Goal: Task Accomplishment & Management: Manage account settings

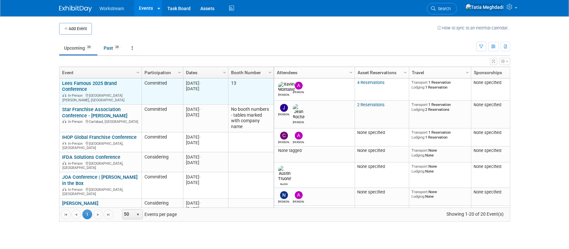
click at [67, 87] on link "Lees Famous 2025 Brand Conference" at bounding box center [89, 86] width 55 height 12
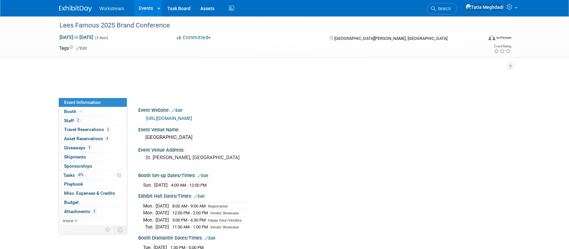
select select "Franchisor"
select select "Restaurant"
select select "TBD"
select select "[PERSON_NAME]"
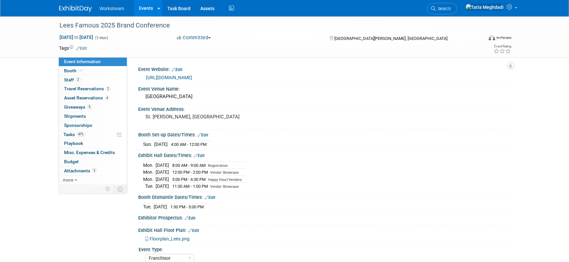
click at [154, 7] on link "Events" at bounding box center [146, 8] width 24 height 16
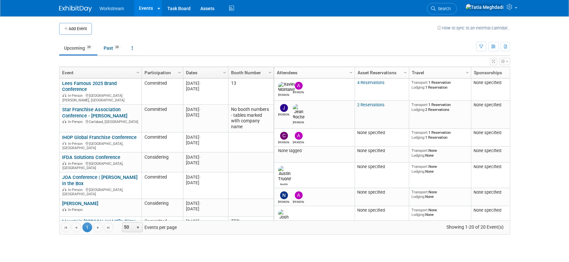
click at [146, 9] on link "Events" at bounding box center [146, 8] width 24 height 16
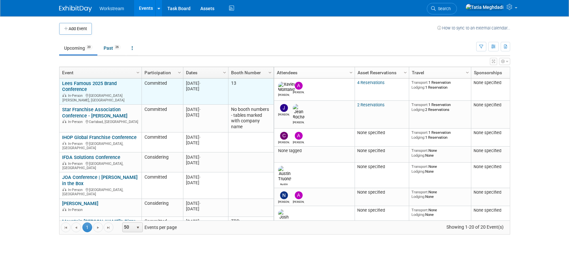
click at [78, 85] on link "Lees Famous 2025 Brand Conference" at bounding box center [89, 86] width 55 height 12
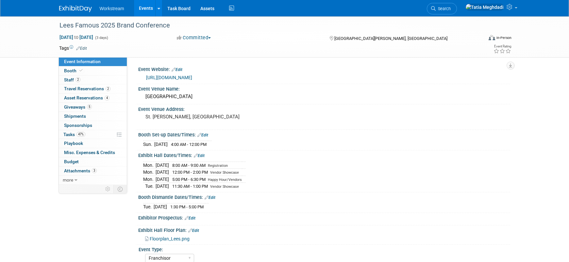
select select "Franchisor"
select select "Restaurant"
select select "TBD"
select select "[PERSON_NAME]"
click at [75, 87] on span "Travel Reservations 2" at bounding box center [87, 88] width 46 height 5
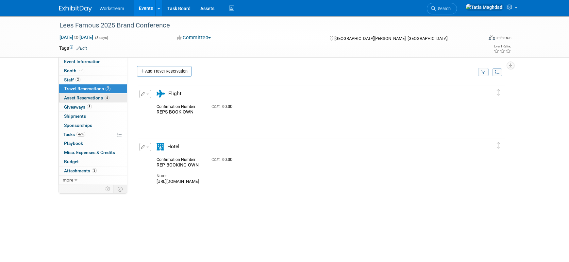
click at [80, 97] on span "Asset Reservations 4" at bounding box center [86, 97] width 45 height 5
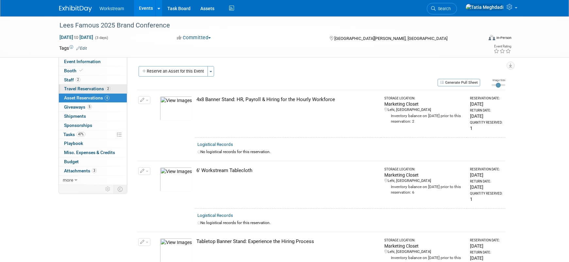
click at [73, 89] on span "Travel Reservations 2" at bounding box center [87, 88] width 46 height 5
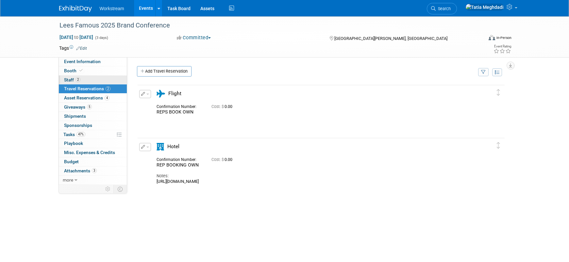
click at [70, 79] on span "Staff 2" at bounding box center [72, 79] width 16 height 5
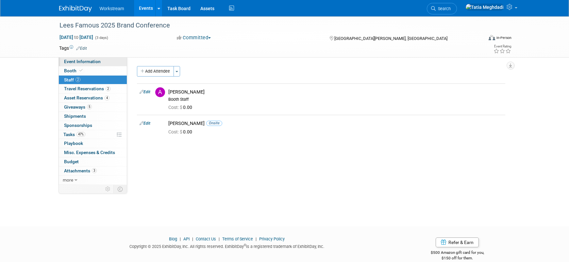
click at [75, 59] on span "Event Information" at bounding box center [82, 61] width 37 height 5
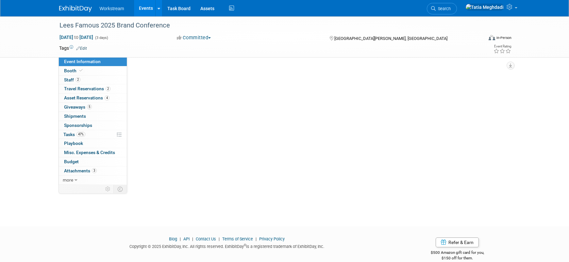
select select "Franchisor"
select select "Restaurant"
select select "TBD"
select select "[PERSON_NAME]"
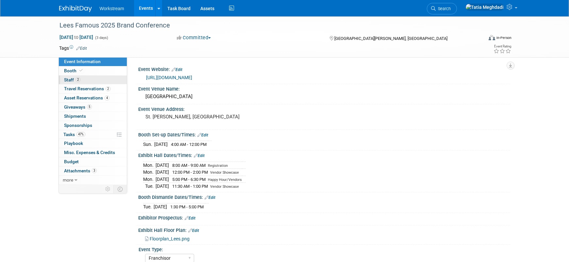
click at [70, 79] on span "Staff 2" at bounding box center [72, 79] width 16 height 5
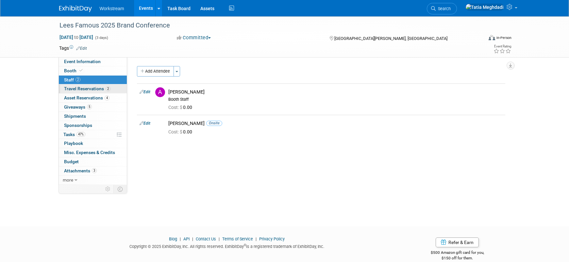
click at [74, 85] on link "2 Travel Reservations 2" at bounding box center [93, 88] width 68 height 9
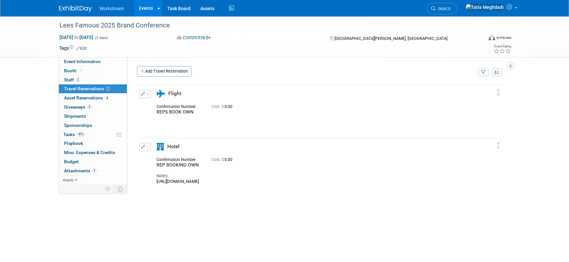
click at [144, 147] on button "button" at bounding box center [145, 147] width 12 height 8
click at [162, 158] on button "Edit Reservation" at bounding box center [167, 158] width 55 height 9
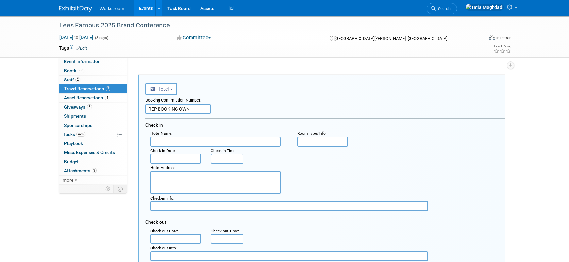
drag, startPoint x: 198, startPoint y: 110, endPoint x: 141, endPoint y: 108, distance: 56.9
click at [140, 108] on div "<i class="fas fa-plane" style="padding: 6px 4px 6px 1px;"></i> Flight <i class=…" at bounding box center [321, 262] width 367 height 374
click at [327, 206] on input "text" at bounding box center [289, 206] width 278 height 10
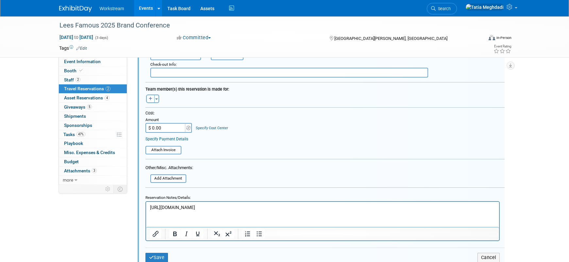
scroll to position [261, 0]
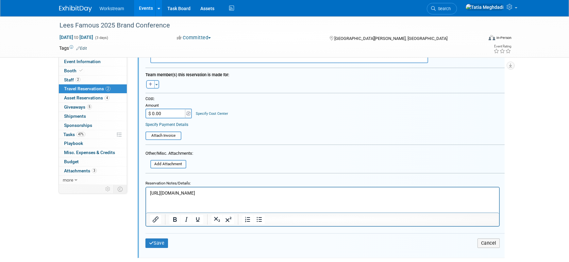
drag, startPoint x: 283, startPoint y: 192, endPoint x: 180, endPoint y: 189, distance: 103.7
click at [146, 192] on html "https://book.passkey.com/event/50908085/owner/11552421/home" at bounding box center [322, 191] width 353 height 9
copy p "https://book.passkey.com/event/50908085/owner/11552421/home"
click at [233, 140] on form "<i class="fas fa-plane" style="padding: 6px 4px 6px 1px;"></i> Flight <i class=…" at bounding box center [324, 69] width 359 height 374
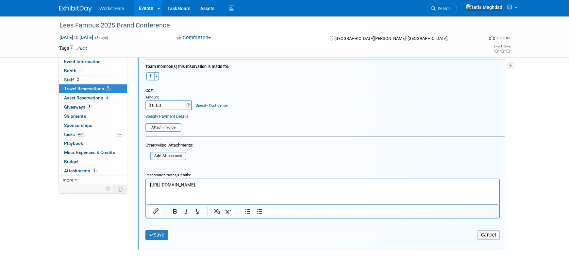
scroll to position [279, 0]
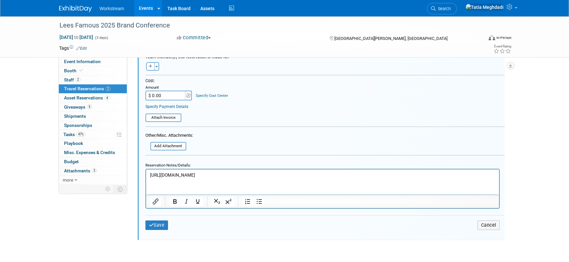
click at [289, 178] on html "https://book.passkey.com/event/50908085/owner/11552421/home" at bounding box center [322, 173] width 353 height 9
drag, startPoint x: 290, startPoint y: 175, endPoint x: 129, endPoint y: 172, distance: 160.8
click at [146, 172] on html "https://book.passkey.com/event/50908085/owner/11552421/home" at bounding box center [322, 173] width 353 height 9
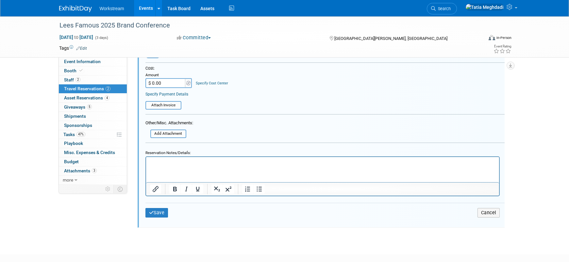
scroll to position [330, 0]
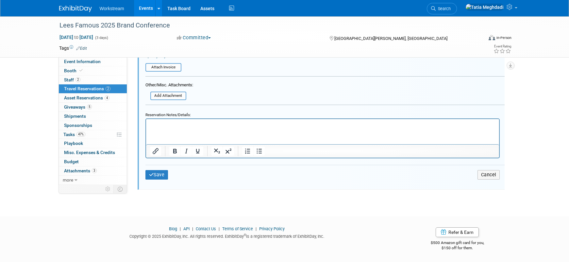
click at [162, 172] on button "Save" at bounding box center [156, 174] width 23 height 9
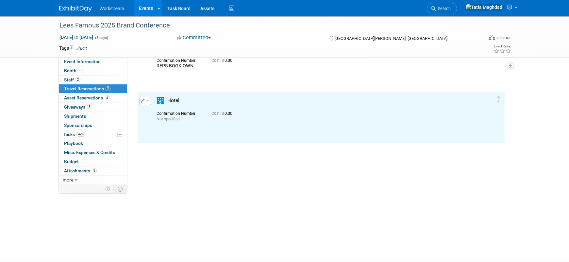
scroll to position [0, 0]
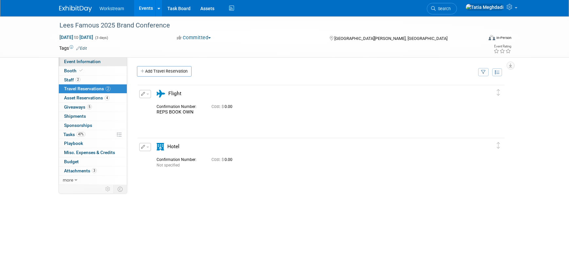
click at [82, 59] on span "Event Information" at bounding box center [82, 61] width 37 height 5
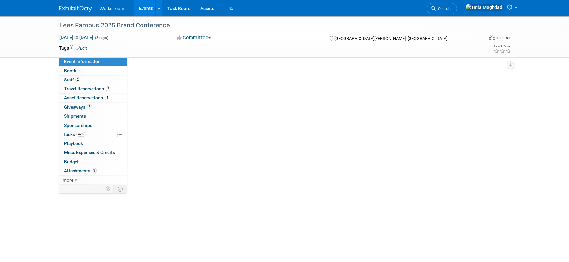
select select "Franchisor"
select select "Restaurant"
select select "TBD"
select select "Tatia Meghdadi"
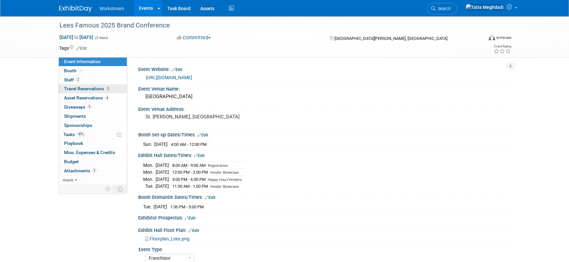
click at [85, 87] on span "Travel Reservations 2" at bounding box center [87, 88] width 46 height 5
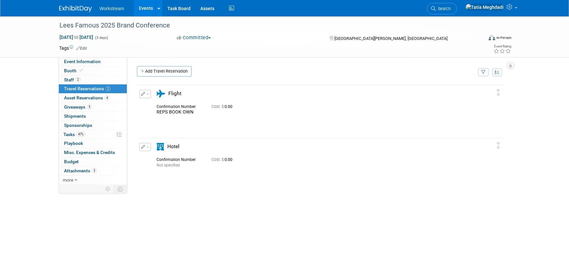
click at [147, 147] on span "button" at bounding box center [147, 146] width 3 height 1
click at [156, 158] on button "Edit Reservation" at bounding box center [167, 158] width 55 height 9
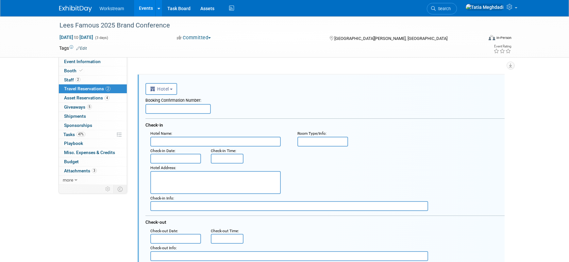
scroll to position [64, 1]
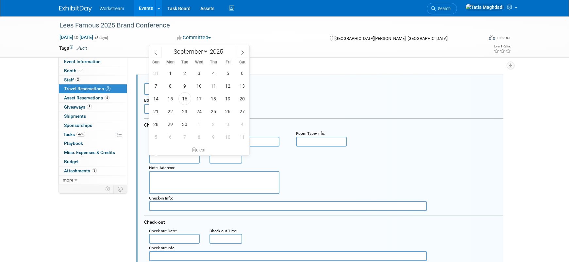
click at [173, 157] on input "text" at bounding box center [174, 159] width 51 height 10
click at [170, 111] on span "22" at bounding box center [170, 111] width 13 height 13
type input "[DATE]"
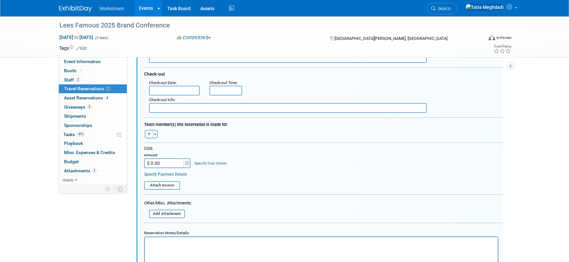
scroll to position [221, 1]
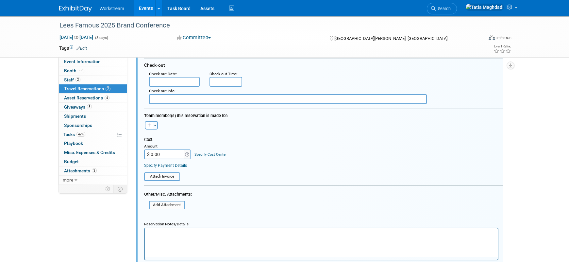
click at [173, 81] on input "text" at bounding box center [174, 82] width 51 height 10
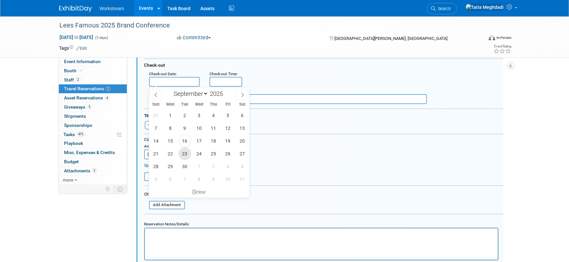
click at [189, 154] on span "23" at bounding box center [184, 153] width 13 height 13
type input "[DATE]"
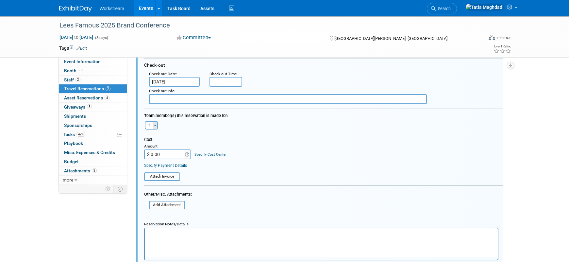
click at [157, 125] on button "Toggle Dropdown" at bounding box center [155, 125] width 5 height 8
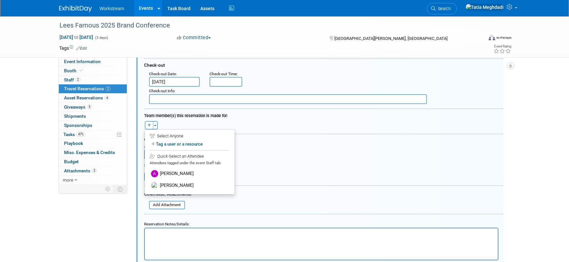
click at [172, 172] on label "Andrew Walters" at bounding box center [189, 174] width 81 height 12
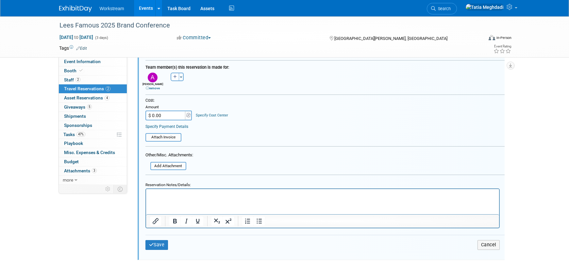
scroll to position [319, 0]
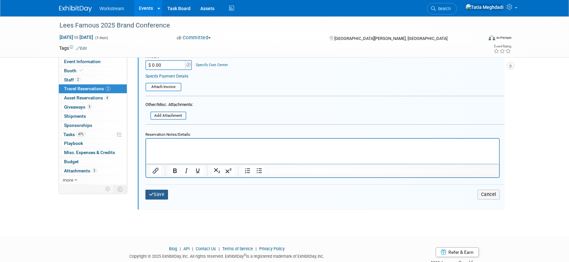
click at [158, 192] on button "Save" at bounding box center [156, 194] width 23 height 9
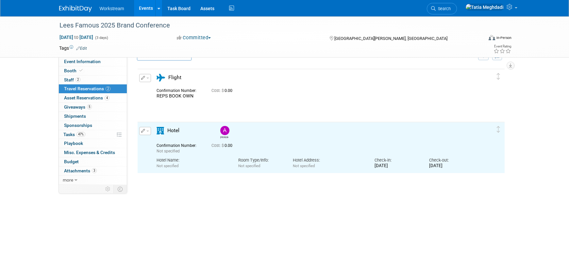
scroll to position [0, 0]
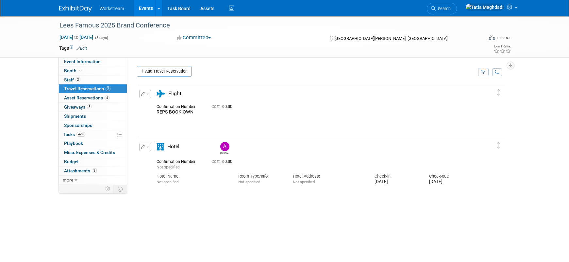
click at [228, 147] on img at bounding box center [224, 146] width 9 height 9
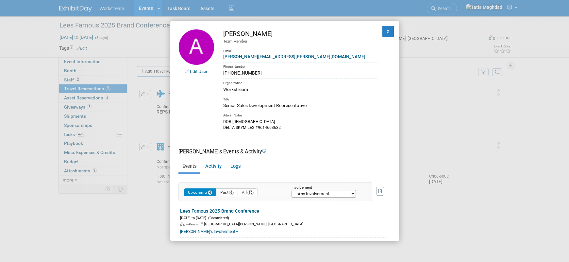
drag, startPoint x: 224, startPoint y: 74, endPoint x: 258, endPoint y: 73, distance: 34.0
click at [258, 73] on div "732-609-7545" at bounding box center [300, 73] width 154 height 7
copy div "732-609-7545"
click at [122, 209] on div "Edit User Andrew Walters Team Member Email andrew.walters@workstream.is Phone N…" at bounding box center [284, 131] width 569 height 262
click at [385, 30] on button "X" at bounding box center [388, 31] width 12 height 11
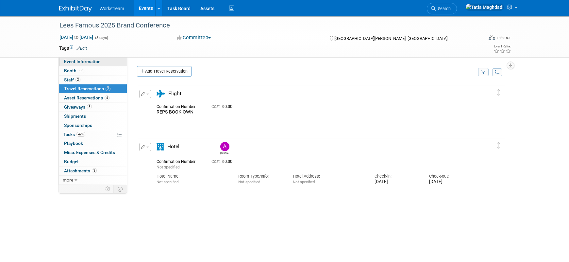
click at [75, 63] on span "Event Information" at bounding box center [82, 61] width 37 height 5
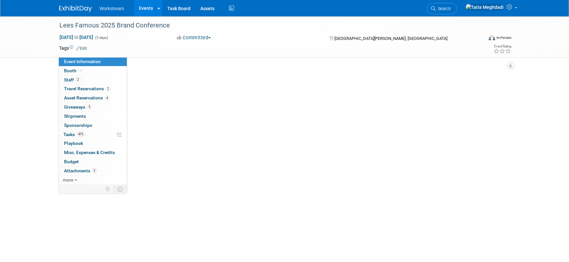
select select "Franchisor"
select select "Restaurant"
select select "TBD"
select select "[PERSON_NAME]"
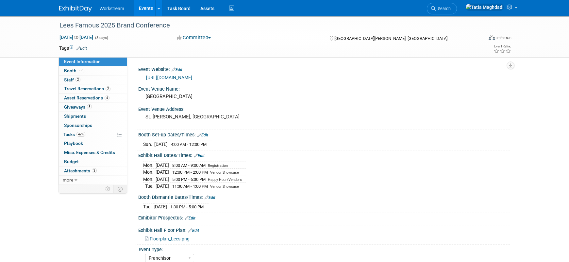
click at [162, 76] on link "[URL][DOMAIN_NAME]" at bounding box center [169, 77] width 46 height 5
click at [207, 134] on link "Edit" at bounding box center [202, 135] width 11 height 5
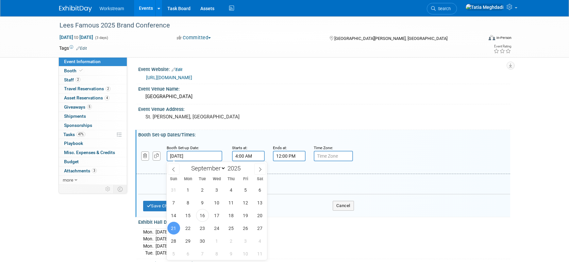
click at [195, 154] on input "[DATE]" at bounding box center [195, 156] width 56 height 10
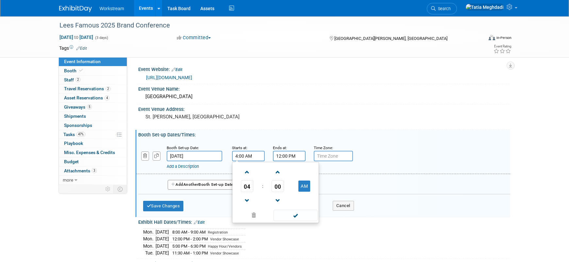
click at [249, 156] on input "4:00 AM" at bounding box center [248, 156] width 33 height 10
drag, startPoint x: 258, startPoint y: 157, endPoint x: 226, endPoint y: 156, distance: 31.0
click at [225, 156] on div "Booth Set-up Date: Sep 21, 2025 Starts at: a 04 : 00 AM 12 01 02 03 04 05 06 07…" at bounding box center [323, 157] width 374 height 33
drag, startPoint x: 235, startPoint y: 156, endPoint x: 231, endPoint y: 156, distance: 3.7
click at [231, 156] on div "Starts at: a 04 : 00 AM 12 01 02 03 04 05 06 07 08 09 10 11 00 05 10 15 20 25 3…" at bounding box center [247, 152] width 41 height 17
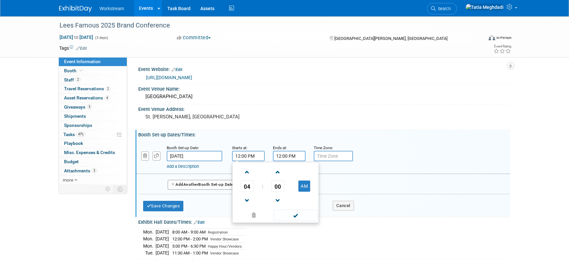
type input "12:00 PM"
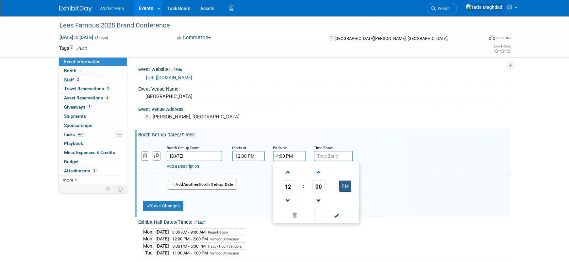
click at [344, 185] on button "PM" at bounding box center [345, 185] width 12 height 11
click at [287, 184] on span "12" at bounding box center [288, 186] width 12 height 12
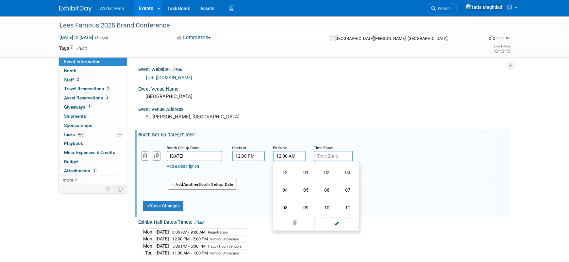
click at [288, 188] on td "04" at bounding box center [285, 190] width 21 height 18
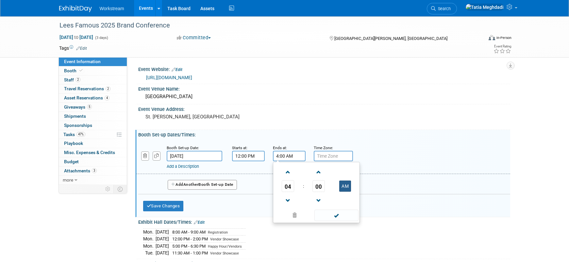
click at [347, 185] on button "AM" at bounding box center [345, 185] width 12 height 11
click at [337, 216] on span at bounding box center [336, 214] width 44 height 11
type input "4:00 PM"
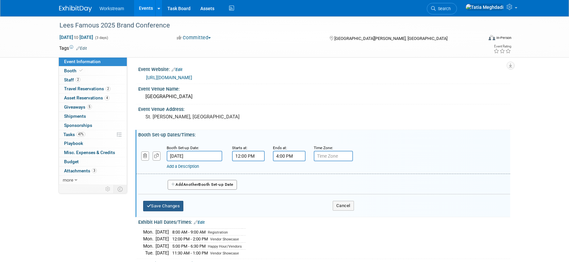
click at [170, 204] on button "Save Changes" at bounding box center [163, 206] width 41 height 10
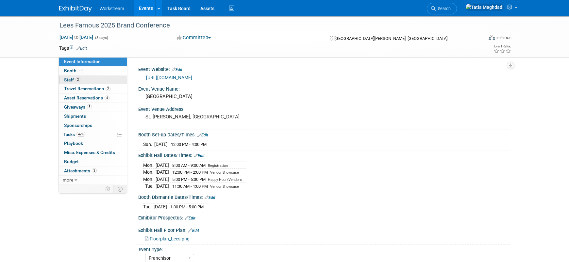
click at [70, 80] on span "Staff 2" at bounding box center [72, 79] width 16 height 5
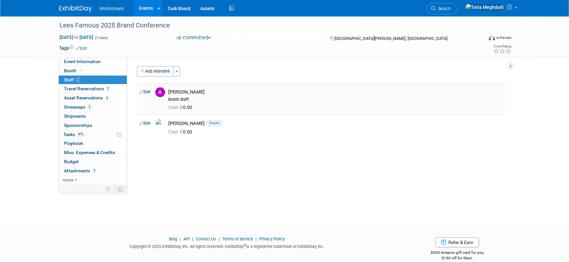
click at [160, 92] on img at bounding box center [160, 92] width 10 height 10
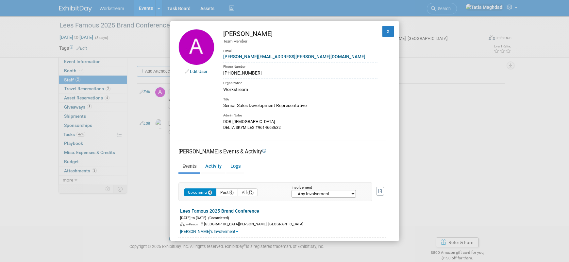
drag, startPoint x: 256, startPoint y: 73, endPoint x: 222, endPoint y: 74, distance: 33.7
click at [221, 74] on td "Andrew Walters Team Member Email andrew.walters@workstream.is Phone Number 732-…" at bounding box center [295, 79] width 163 height 101
copy div "732-609-7545"
click at [153, 202] on div "Edit User Andrew Walters Team Member Email andrew.walters@workstream.is Phone N…" at bounding box center [284, 131] width 569 height 262
click at [446, 106] on div "Edit User Andrew Walters Team Member Email andrew.walters@workstream.is Phone N…" at bounding box center [284, 131] width 569 height 262
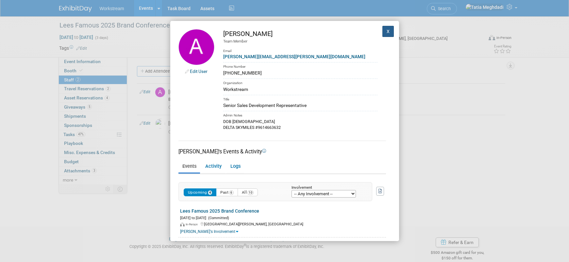
click at [385, 33] on button "X" at bounding box center [388, 31] width 12 height 11
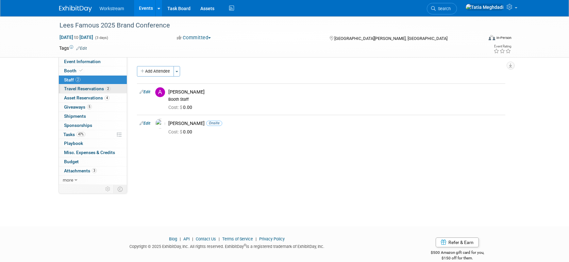
click at [93, 87] on span "Travel Reservations 2" at bounding box center [87, 88] width 46 height 5
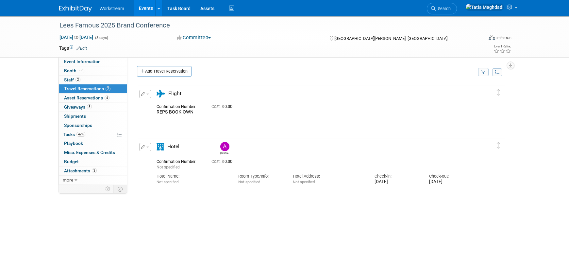
click at [148, 147] on span "button" at bounding box center [147, 146] width 3 height 1
click at [156, 156] on button "Edit Reservation" at bounding box center [167, 158] width 55 height 9
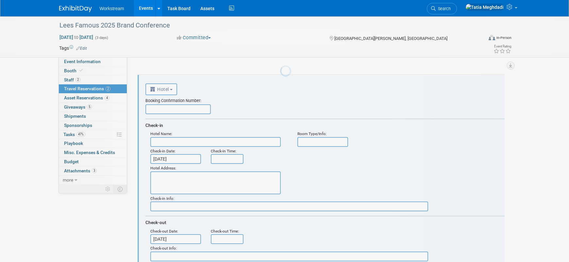
scroll to position [64, 0]
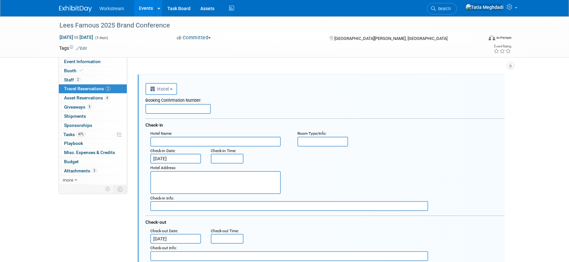
click at [178, 110] on input "text" at bounding box center [177, 109] width 65 height 10
paste input "255-13921155"
type input "255-13921155"
click at [185, 143] on input "text" at bounding box center [215, 142] width 130 height 10
type input "[GEOGRAPHIC_DATA]"
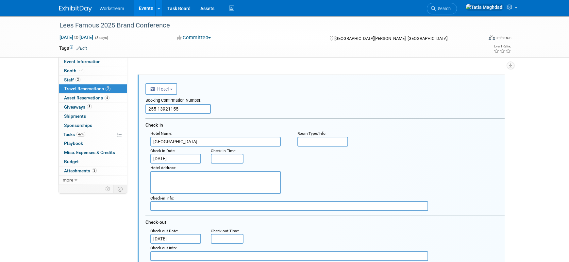
click at [180, 158] on input "[DATE]" at bounding box center [175, 159] width 51 height 10
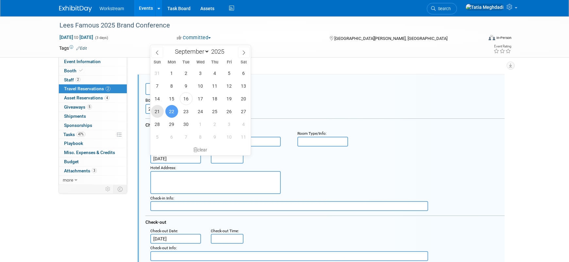
click at [159, 110] on span "21" at bounding box center [157, 111] width 13 height 13
type input "[DATE]"
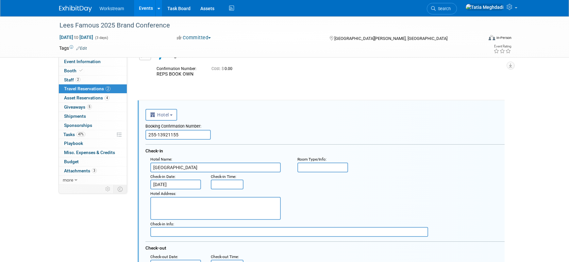
scroll to position [0, 0]
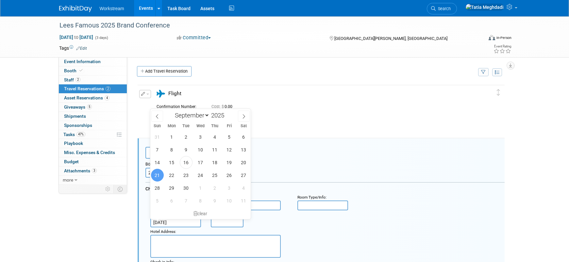
click at [314, 129] on div "Edit Reservation REPS BOOK OWN" at bounding box center [316, 112] width 357 height 44
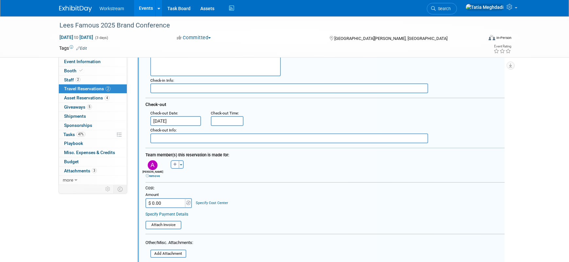
scroll to position [185, 0]
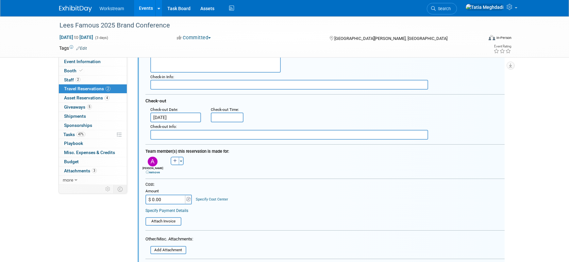
click at [165, 199] on input "$ 0.00" at bounding box center [165, 199] width 41 height 10
type input "$ 570.77"
drag, startPoint x: 248, startPoint y: 198, endPoint x: 252, endPoint y: 198, distance: 3.9
click at [249, 198] on div "Cost: Amount $ 570.77 Specify Cost Center Cost Center -- Not Specified --" at bounding box center [324, 193] width 359 height 22
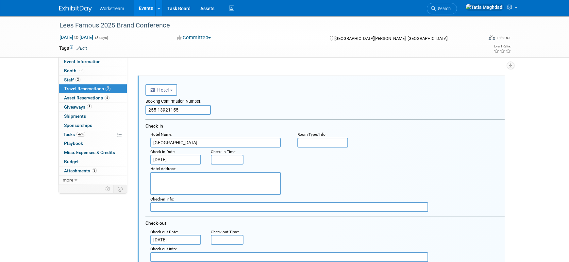
scroll to position [54, 0]
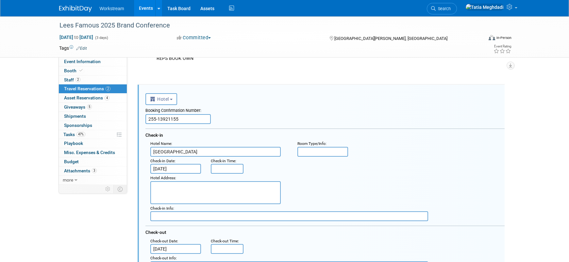
click at [220, 190] on textarea at bounding box center [215, 192] width 130 height 23
paste textarea "[STREET_ADDRESS][PERSON_NAME][US_STATE]"
type textarea "[STREET_ADDRESS][PERSON_NAME][US_STATE]"
click at [257, 111] on div "Booking Confirmation Number:" at bounding box center [324, 109] width 359 height 9
click at [309, 153] on input "text" at bounding box center [322, 152] width 51 height 10
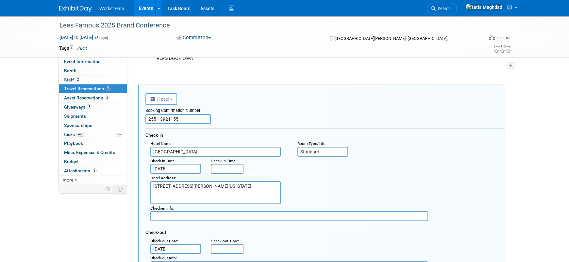
type input "Standard"
click at [366, 187] on div "Hotel Address : 1 Ameristar Blvd St. Charles, Missouri 63301" at bounding box center [327, 189] width 364 height 30
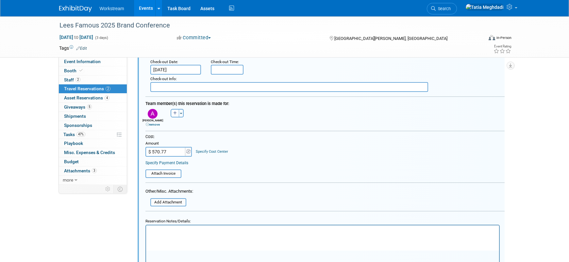
scroll to position [246, 0]
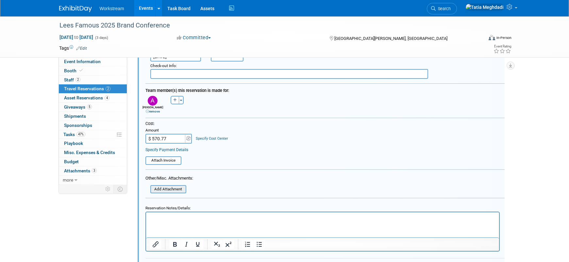
click at [184, 190] on input "file" at bounding box center [147, 189] width 78 height 7
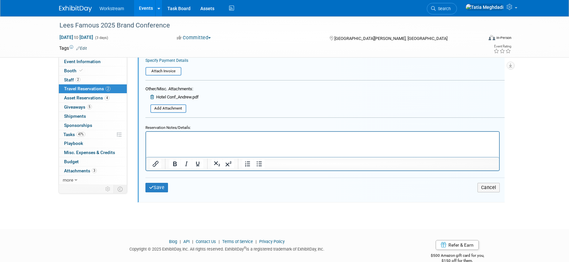
scroll to position [343, 0]
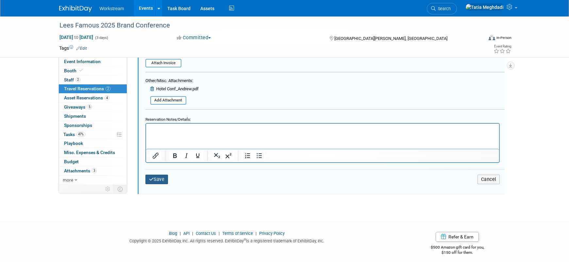
click at [159, 178] on button "Save" at bounding box center [156, 179] width 23 height 9
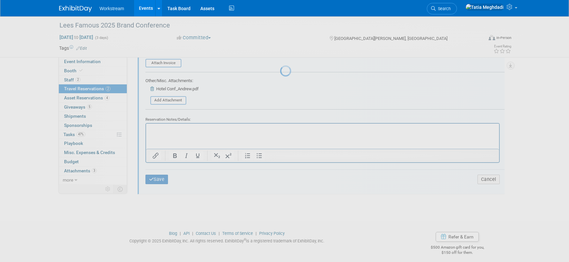
click at [289, 92] on div at bounding box center [284, 131] width 9 height 262
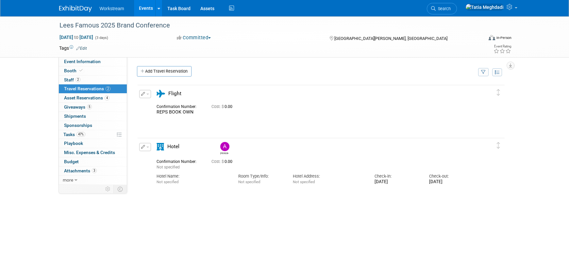
click at [286, 210] on div "REPS BOOK OWN" at bounding box center [321, 182] width 368 height 196
click at [149, 146] on button "button" at bounding box center [145, 147] width 12 height 8
click at [165, 156] on button "Edit Reservation" at bounding box center [167, 158] width 55 height 9
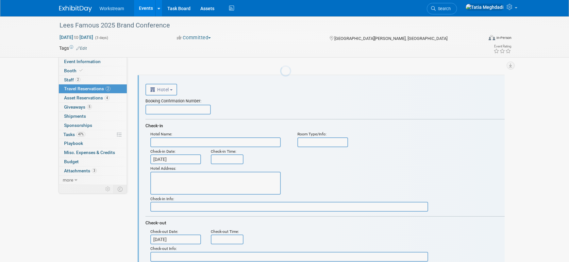
scroll to position [64, 0]
click at [168, 109] on input "text" at bounding box center [177, 109] width 65 height 10
paste input "255-13921155"
type input "255-13921155"
click at [161, 143] on input "text" at bounding box center [215, 142] width 130 height 10
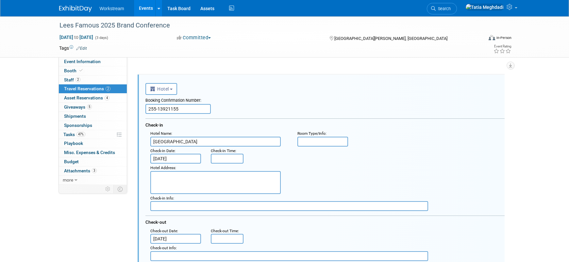
type input "Ameristar Casino Resort & Spa"
type input "Standard"
click at [177, 157] on input "[DATE]" at bounding box center [175, 159] width 51 height 10
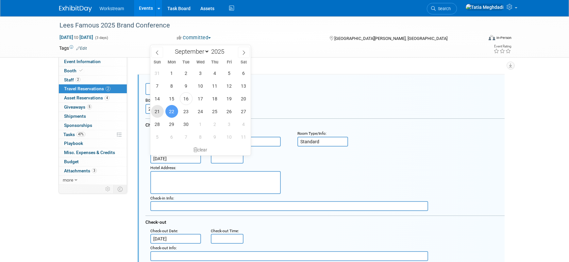
click at [158, 111] on span "21" at bounding box center [157, 111] width 13 height 13
type input "[DATE]"
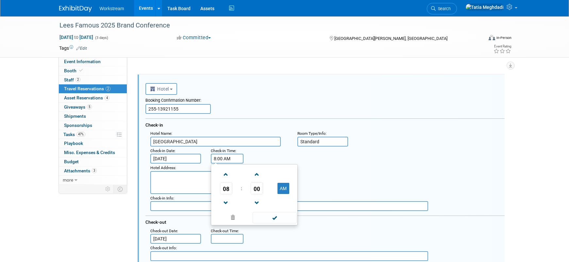
click at [230, 160] on input "8:00 AM" at bounding box center [227, 159] width 33 height 10
click at [227, 201] on span at bounding box center [225, 202] width 11 height 11
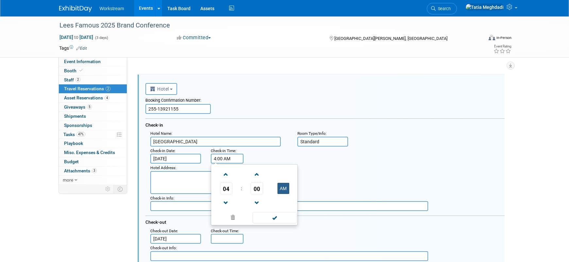
click at [284, 188] on button "AM" at bounding box center [283, 188] width 12 height 11
type input "4:00 PM"
click at [283, 216] on span at bounding box center [275, 217] width 44 height 11
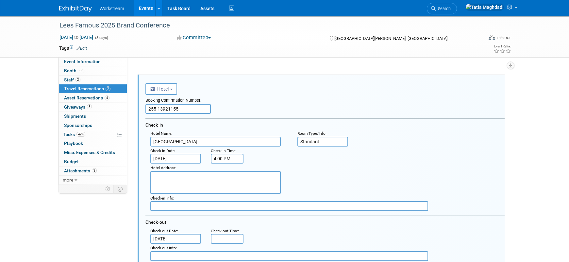
click at [166, 179] on textarea at bounding box center [215, 182] width 130 height 23
paste textarea "[STREET_ADDRESS][PERSON_NAME][US_STATE]"
type textarea "[STREET_ADDRESS][PERSON_NAME][US_STATE]"
click at [108, 226] on div "Event Information Event Info Booth Booth 2 Staff 2 Staff 2 Travel Reservations …" at bounding box center [284, 206] width 461 height 507
click at [221, 237] on input "5:00 PM" at bounding box center [227, 239] width 33 height 10
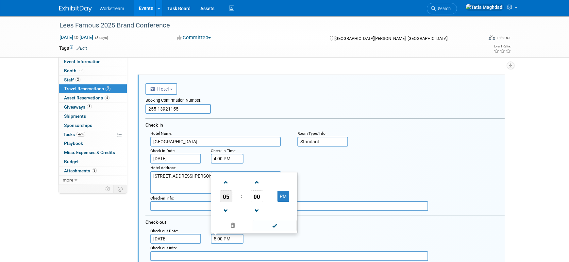
click at [228, 194] on span "05" at bounding box center [226, 196] width 12 height 12
click at [286, 206] on td "11" at bounding box center [285, 210] width 21 height 18
click at [285, 195] on button "PM" at bounding box center [283, 196] width 12 height 11
type input "11:00 AM"
click at [323, 170] on div "Hotel Address : 1 Ameristar Blvd St. Charles, Missouri 63301" at bounding box center [327, 178] width 364 height 30
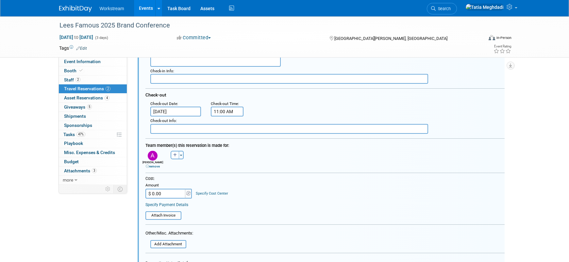
scroll to position [192, 0]
click at [166, 191] on input "$ 0.00" at bounding box center [165, 193] width 41 height 10
type input "$ 570.77"
drag, startPoint x: 249, startPoint y: 231, endPoint x: 245, endPoint y: 232, distance: 4.0
click at [249, 231] on form "<i class="fas fa-plane" style="padding: 6px 4px 6px 1px;"></i> Flight <i class=…" at bounding box center [324, 140] width 359 height 376
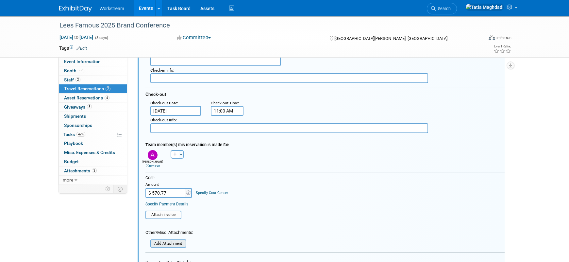
click at [170, 243] on input "file" at bounding box center [147, 243] width 78 height 7
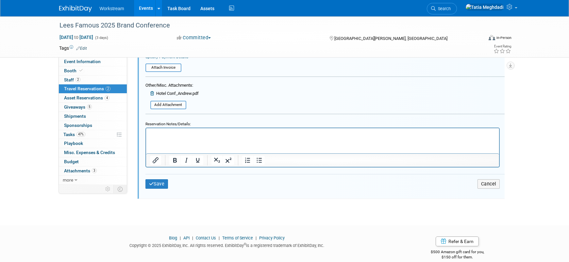
scroll to position [343, 0]
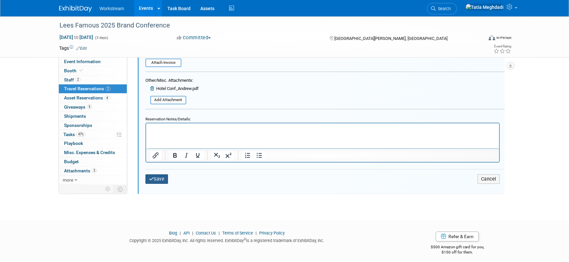
drag, startPoint x: 162, startPoint y: 178, endPoint x: 178, endPoint y: 181, distance: 16.8
click at [162, 178] on button "Save" at bounding box center [156, 178] width 23 height 9
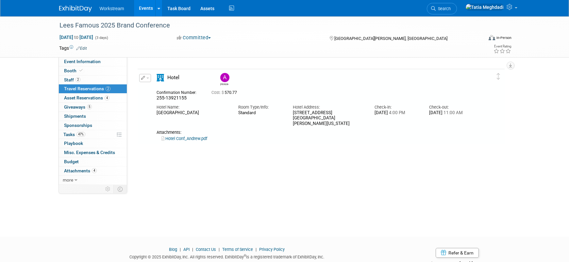
scroll to position [64, 0]
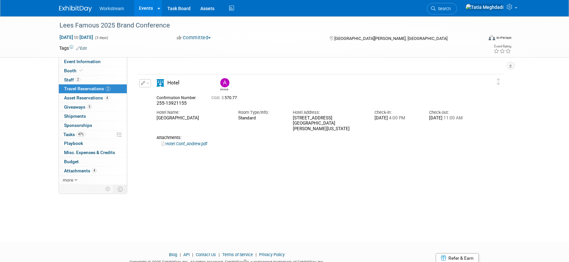
click at [173, 192] on div "REPS BOOK OWN" at bounding box center [321, 118] width 368 height 196
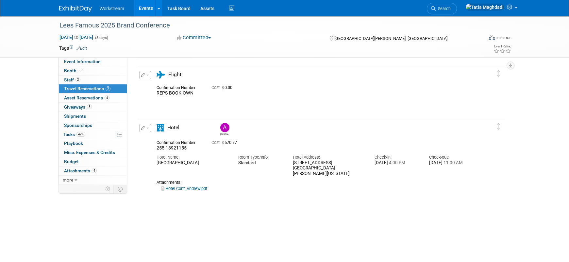
scroll to position [0, 0]
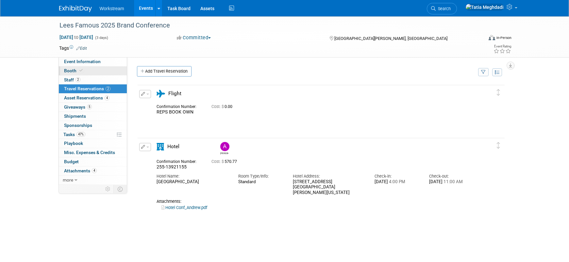
click at [68, 71] on span "Booth" at bounding box center [74, 70] width 20 height 5
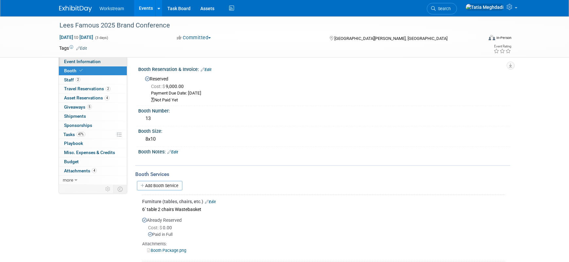
click at [75, 61] on span "Event Information" at bounding box center [82, 61] width 37 height 5
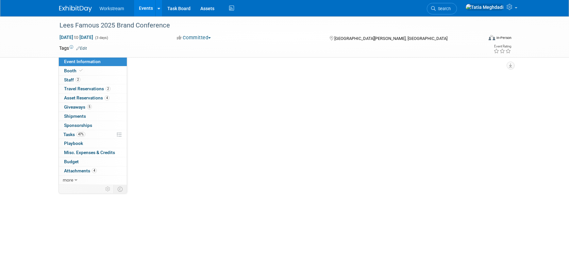
select select "Franchisor"
select select "Restaurant"
select select "TBD"
select select "Tatia Meghdadi"
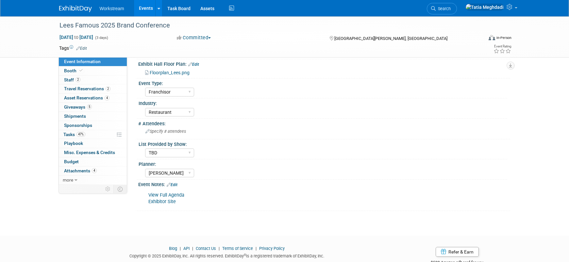
scroll to position [165, 0]
click at [157, 153] on select "Yes No TBD" at bounding box center [169, 153] width 49 height 9
select select "No"
click at [145, 149] on select "Yes No TBD" at bounding box center [169, 153] width 49 height 9
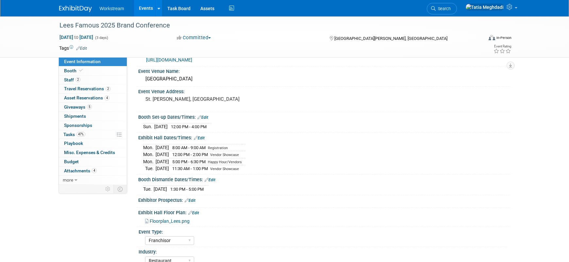
scroll to position [0, 0]
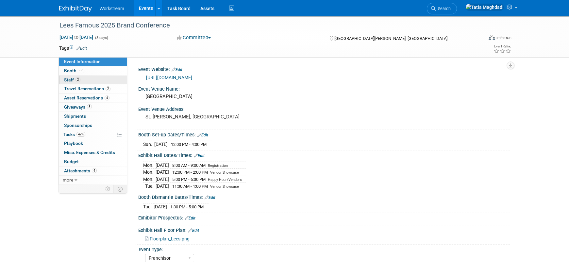
click at [72, 79] on span "Staff 2" at bounding box center [72, 79] width 16 height 5
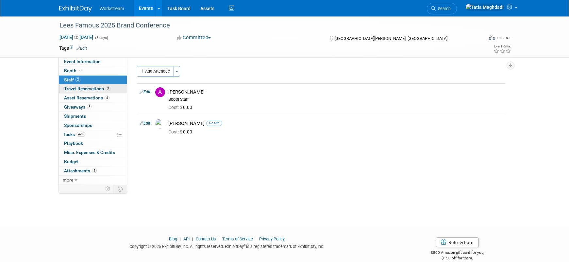
click at [73, 88] on span "Travel Reservations 2" at bounding box center [87, 88] width 46 height 5
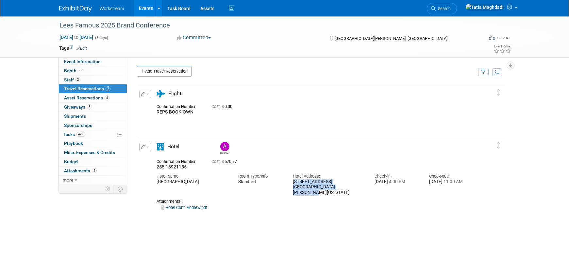
drag, startPoint x: 295, startPoint y: 186, endPoint x: 354, endPoint y: 189, distance: 58.6
click at [354, 189] on div "1 Ameristar Blvd St. Charles, Missouri 63301" at bounding box center [329, 187] width 72 height 16
copy div "1 Ameristar Blvd St. Charles, Missouri 63301"
click at [73, 60] on span "Event Information" at bounding box center [82, 61] width 37 height 5
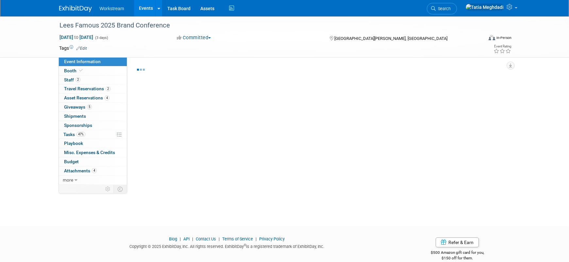
select select "Franchisor"
select select "Restaurant"
select select "No"
select select "Tatia Meghdadi"
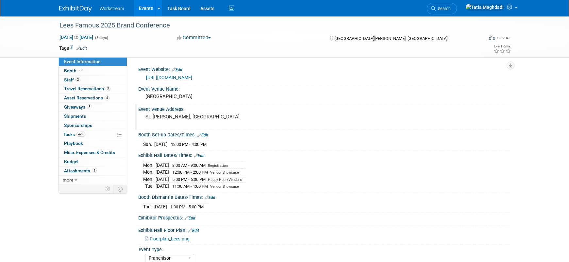
click at [168, 120] on div "St. Charles, MO" at bounding box center [215, 119] width 145 height 15
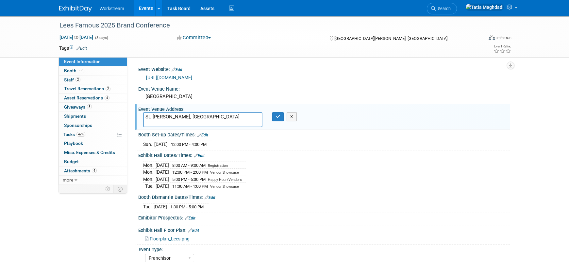
drag, startPoint x: 157, startPoint y: 116, endPoint x: 139, endPoint y: 116, distance: 18.0
click at [139, 116] on div "St. Charles, MO" at bounding box center [202, 119] width 129 height 15
type textarea "[STREET_ADDRESS][PERSON_NAME][US_STATE]"
click at [278, 118] on icon "button" at bounding box center [278, 116] width 5 height 4
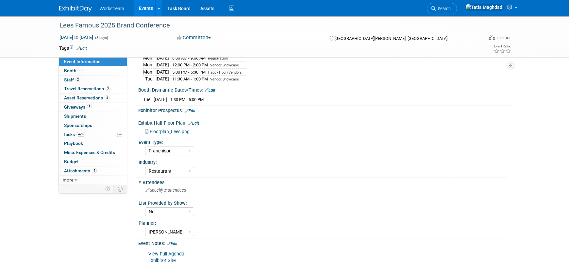
scroll to position [109, 0]
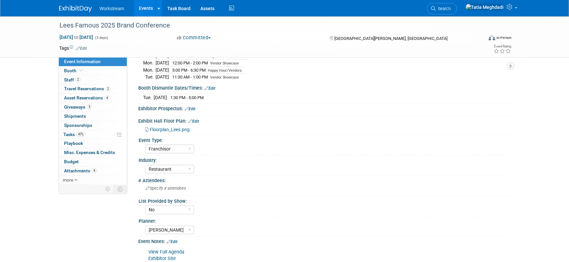
click at [198, 120] on link "Edit" at bounding box center [193, 121] width 11 height 5
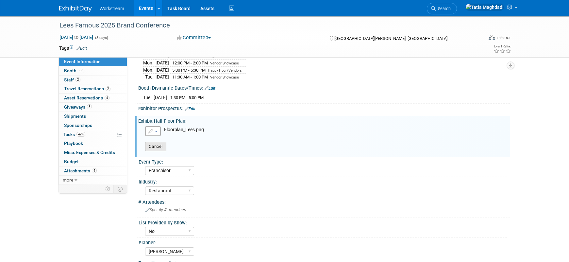
click at [156, 144] on button "Cancel" at bounding box center [155, 146] width 21 height 9
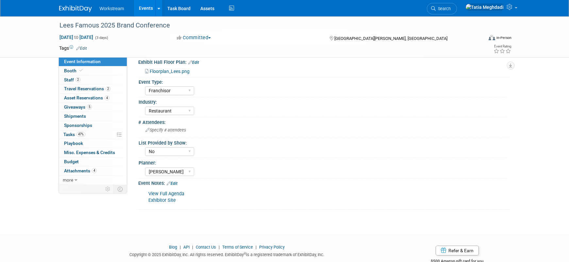
scroll to position [186, 0]
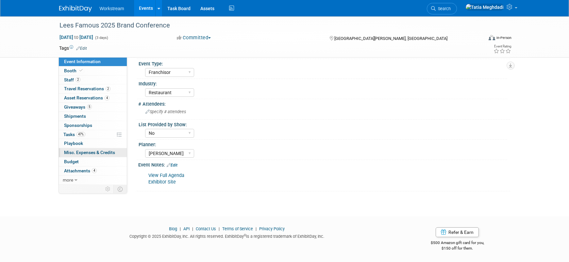
click at [78, 151] on span "Misc. Expenses & Credits 0" at bounding box center [89, 152] width 51 height 5
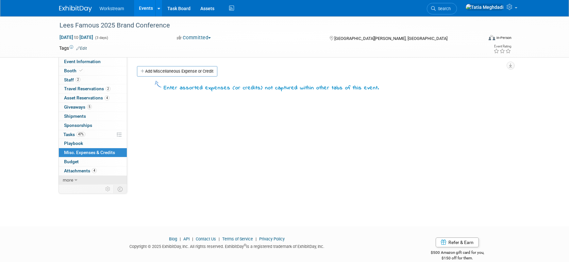
click at [73, 179] on link "more" at bounding box center [93, 179] width 68 height 9
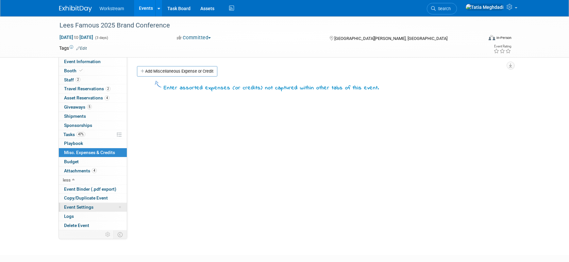
click at [88, 207] on span "Event Settings" at bounding box center [78, 206] width 29 height 5
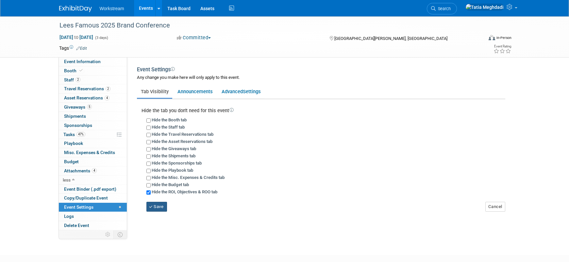
click at [161, 204] on button "Save" at bounding box center [156, 207] width 21 height 10
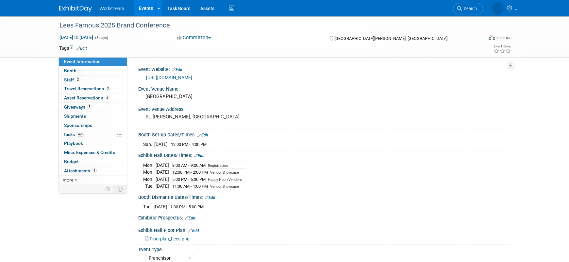
select select "Franchisor"
select select "Restaurant"
select select "TBD"
select select "[PERSON_NAME]"
click at [73, 135] on span "Tasks 47%" at bounding box center [74, 134] width 22 height 5
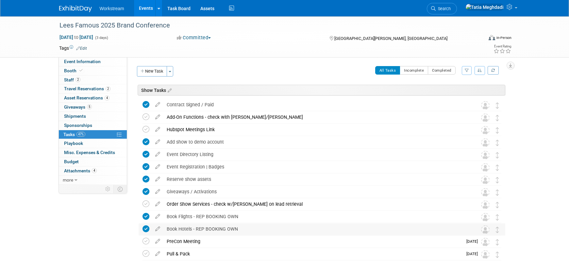
click at [146, 228] on icon at bounding box center [145, 228] width 7 height 7
click at [159, 227] on icon at bounding box center [157, 227] width 11 height 8
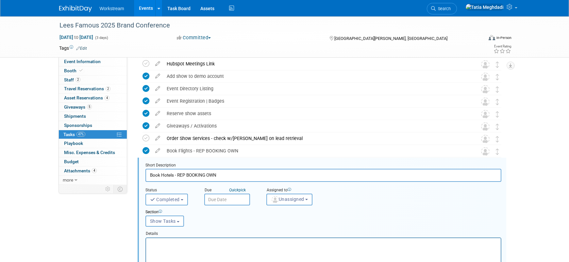
scroll to position [127, 0]
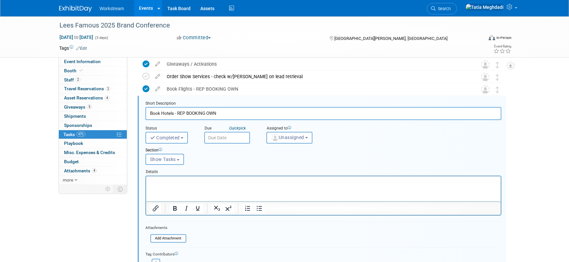
drag, startPoint x: 175, startPoint y: 114, endPoint x: 221, endPoint y: 112, distance: 45.8
click at [221, 112] on input "Book Hotels - REP BOOKING OWN" at bounding box center [323, 113] width 356 height 13
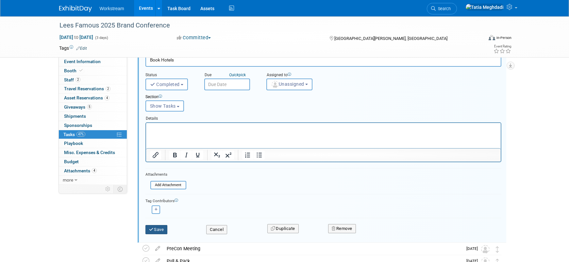
scroll to position [181, 0]
type input "Book Hotels"
click at [154, 228] on button "Save" at bounding box center [156, 228] width 22 height 9
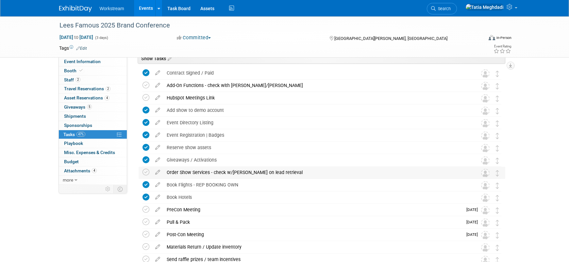
scroll to position [0, 0]
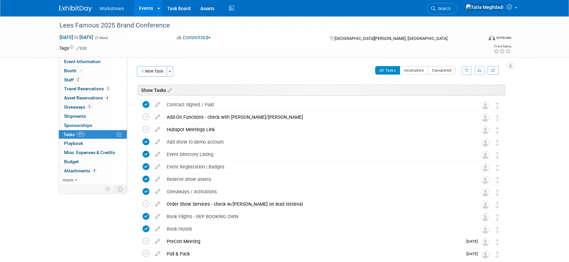
click at [73, 134] on span "Tasks 47%" at bounding box center [74, 134] width 22 height 5
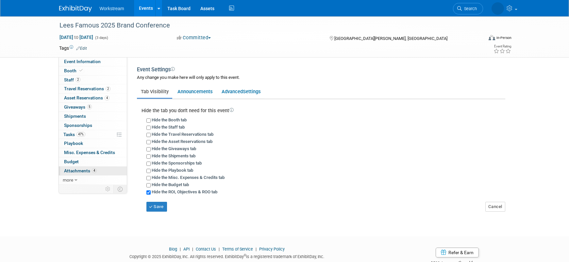
click at [77, 169] on span "Attachments 4" at bounding box center [80, 170] width 33 height 5
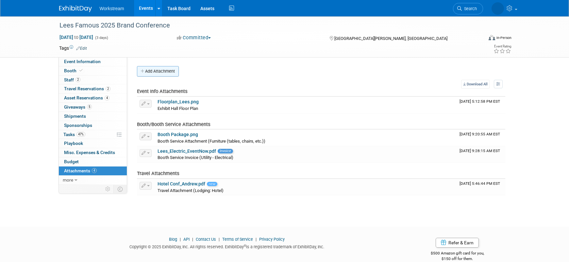
click at [168, 68] on button "Add Attachment" at bounding box center [158, 71] width 42 height 10
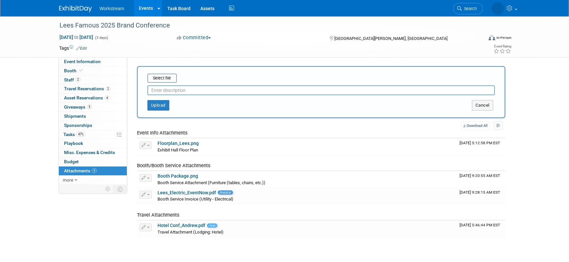
click at [171, 91] on input "text" at bounding box center [320, 90] width 347 height 10
type input "QuickFacts"
click at [167, 75] on input "file" at bounding box center [137, 78] width 78 height 8
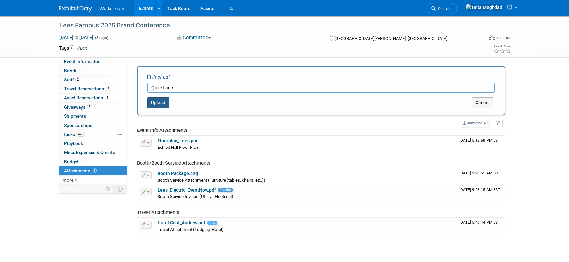
click at [151, 103] on button "Upload" at bounding box center [158, 102] width 22 height 10
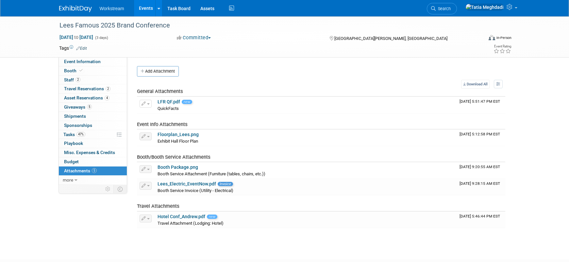
click at [144, 10] on link "Events" at bounding box center [146, 8] width 24 height 16
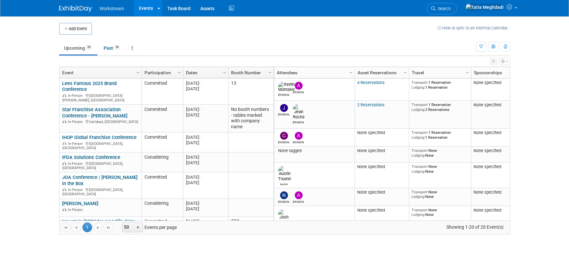
click at [96, 85] on link "Lees Famous 2025 Brand Conference" at bounding box center [89, 86] width 55 height 12
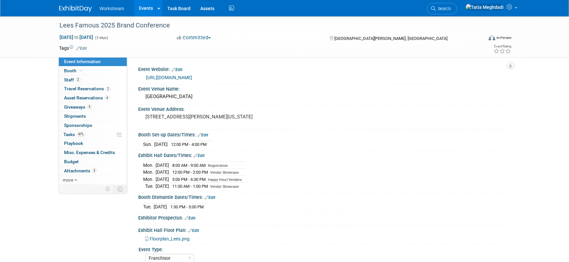
select select "Franchisor"
select select "Restaurant"
select select "No"
select select "[PERSON_NAME]"
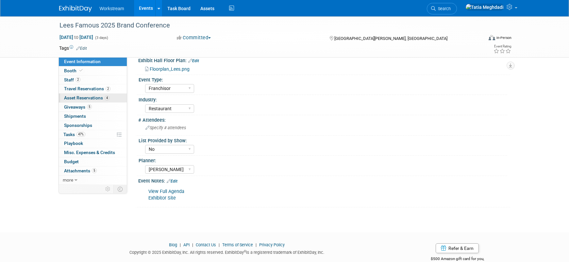
scroll to position [159, 0]
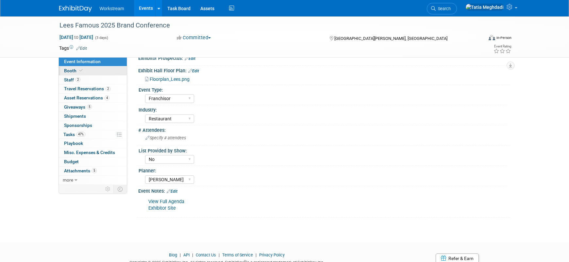
click at [70, 69] on span "Booth" at bounding box center [74, 70] width 20 height 5
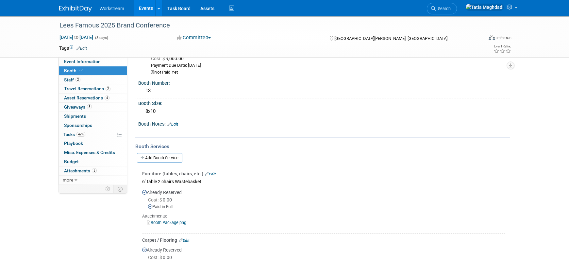
scroll to position [21, 0]
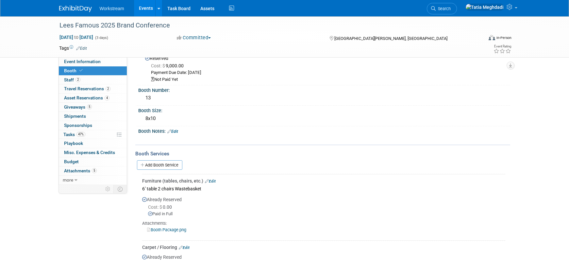
click at [176, 131] on link "Edit" at bounding box center [172, 131] width 11 height 5
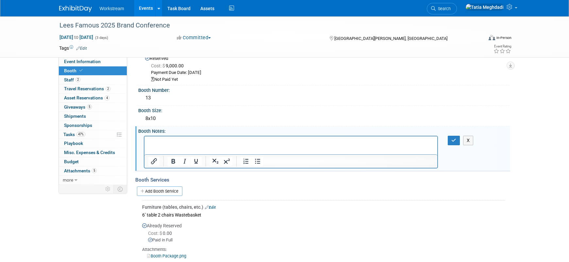
scroll to position [0, 0]
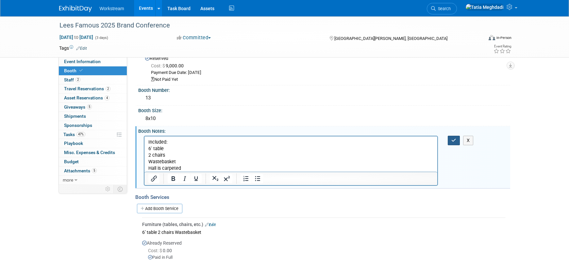
click at [453, 139] on icon "button" at bounding box center [453, 140] width 5 height 5
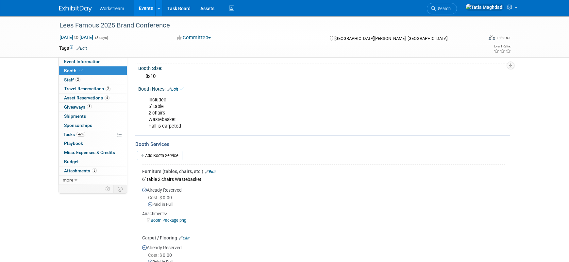
scroll to position [72, 0]
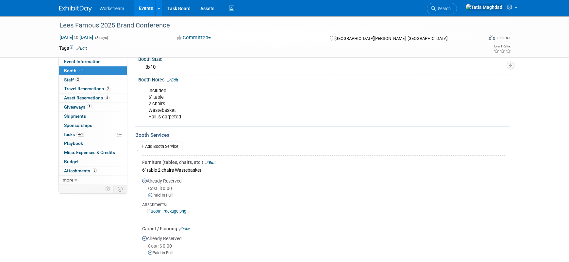
click at [213, 160] on link "Edit" at bounding box center [210, 162] width 11 height 5
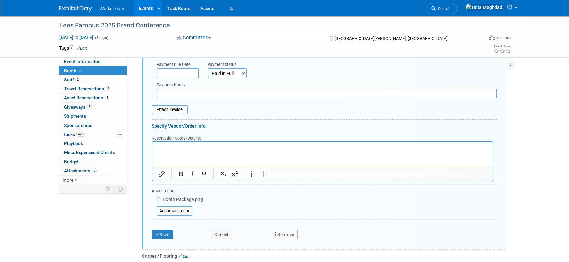
scroll to position [279, 0]
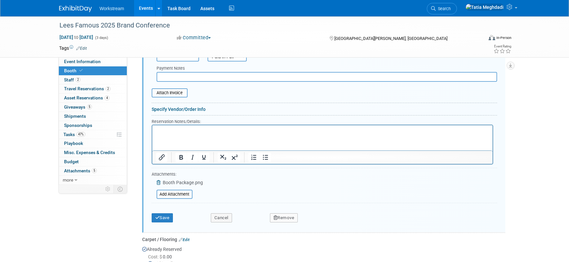
click at [287, 218] on button "Remove" at bounding box center [284, 217] width 28 height 9
click at [321, 220] on link "Yes" at bounding box center [320, 223] width 19 height 10
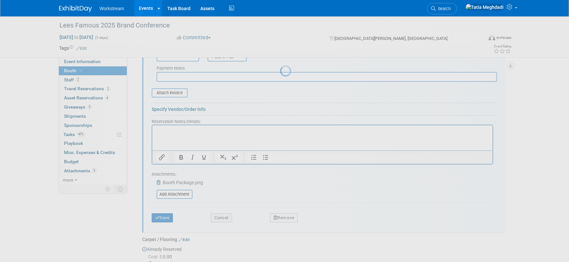
scroll to position [132, 0]
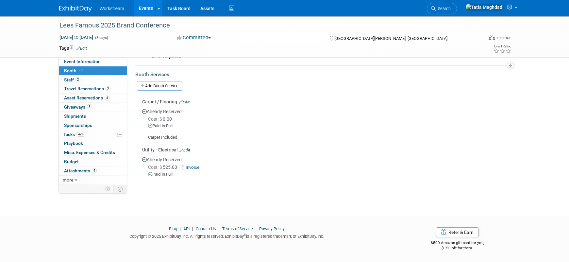
click at [189, 102] on link "Edit" at bounding box center [184, 102] width 11 height 5
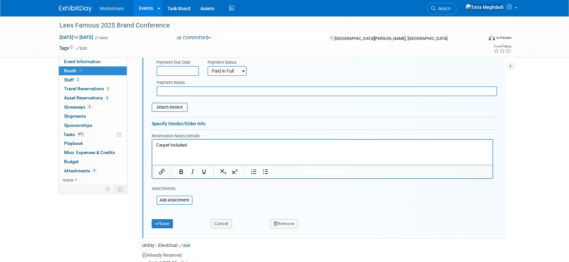
scroll to position [281, 0]
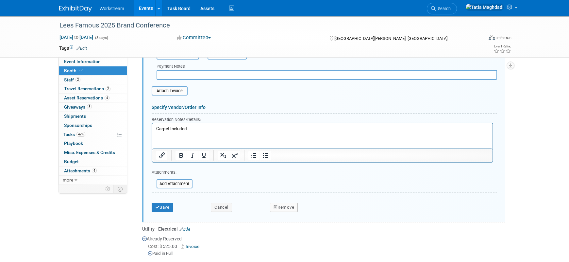
click at [290, 206] on button "Remove" at bounding box center [284, 207] width 28 height 9
click at [315, 213] on icon at bounding box center [316, 213] width 4 height 4
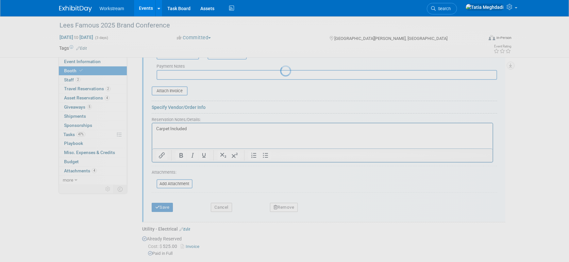
scroll to position [84, 0]
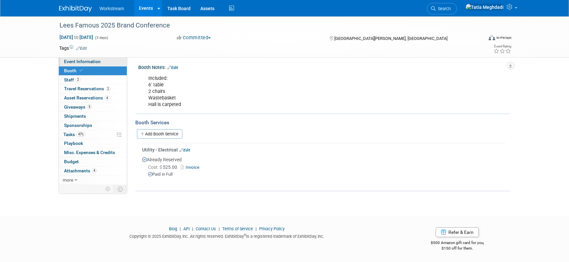
click at [79, 62] on span "Event Information" at bounding box center [82, 61] width 37 height 5
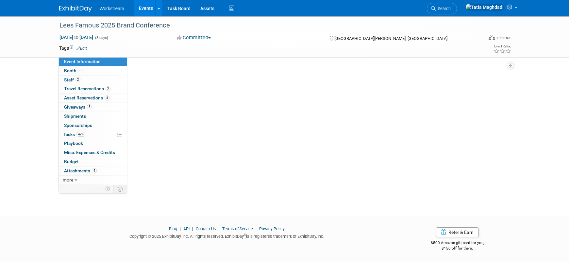
scroll to position [0, 0]
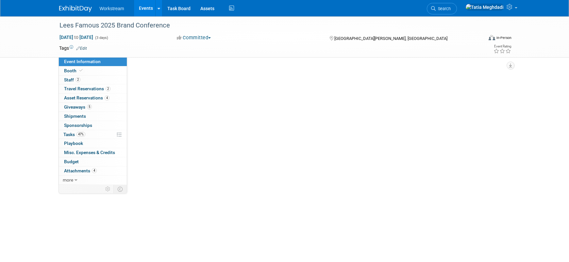
select select "Franchisor"
select select "Restaurant"
select select "No"
select select "Tatia Meghdadi"
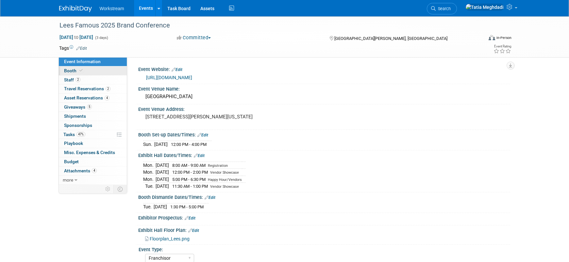
click at [66, 70] on span "Booth" at bounding box center [74, 70] width 20 height 5
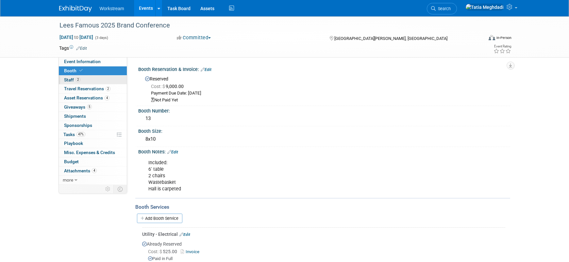
click at [74, 79] on span "Staff 2" at bounding box center [72, 79] width 16 height 5
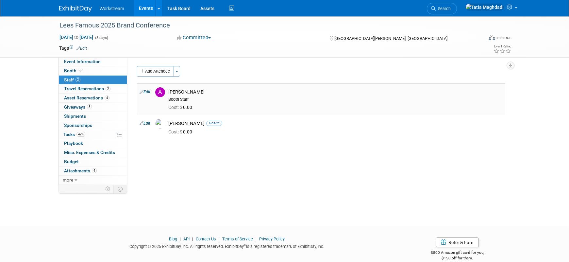
click at [162, 93] on img at bounding box center [160, 92] width 10 height 10
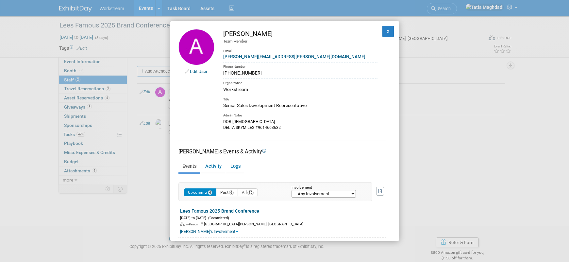
drag, startPoint x: 254, startPoint y: 74, endPoint x: 223, endPoint y: 75, distance: 31.4
click at [223, 75] on div "732-609-7545" at bounding box center [300, 73] width 154 height 7
copy div "732-609-7545"
click at [389, 28] on button "X" at bounding box center [388, 31] width 12 height 11
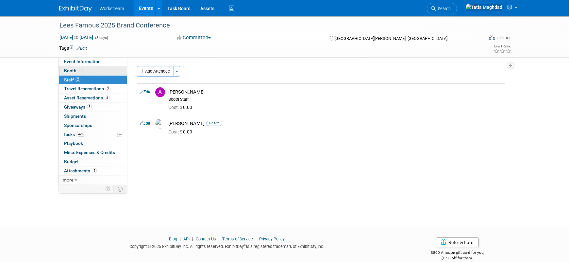
click at [71, 70] on span "Booth" at bounding box center [74, 70] width 20 height 5
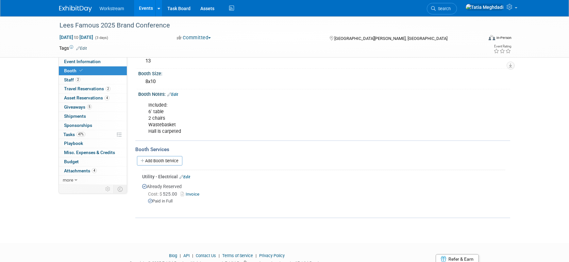
scroll to position [84, 0]
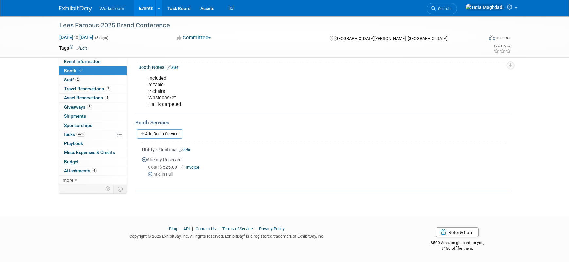
click at [187, 149] on link "Edit" at bounding box center [184, 150] width 11 height 5
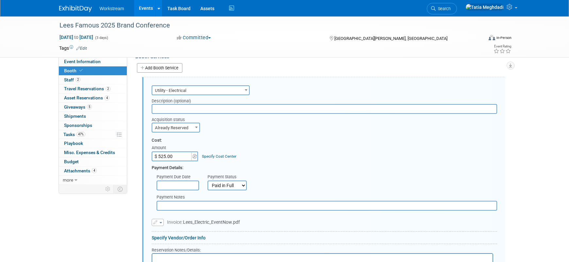
scroll to position [153, 0]
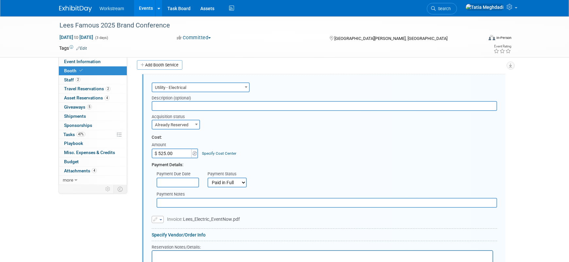
drag, startPoint x: 178, startPoint y: 153, endPoint x: 142, endPoint y: 152, distance: 35.6
click at [142, 152] on div "Audio / Video Carpet / Flooring Catering / Food / Beverage Floral / Decorative …" at bounding box center [323, 208] width 363 height 268
drag, startPoint x: 174, startPoint y: 153, endPoint x: 147, endPoint y: 153, distance: 26.8
click at [147, 153] on div "Audio / Video Carpet / Flooring Catering / Food / Beverage Floral / Decorative …" at bounding box center [323, 208] width 363 height 268
type input "$ 741.38"
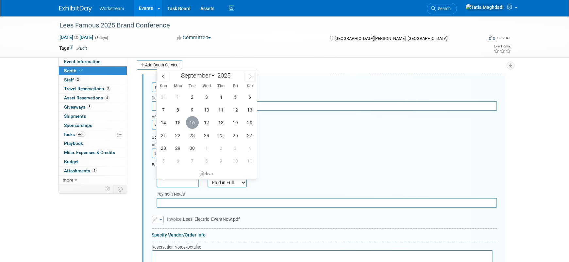
click at [193, 125] on span "16" at bounding box center [192, 122] width 13 height 13
type input "Sep 16, 2025"
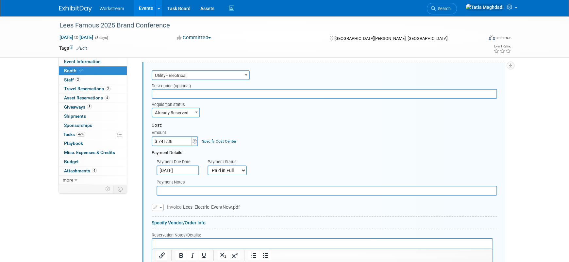
scroll to position [170, 0]
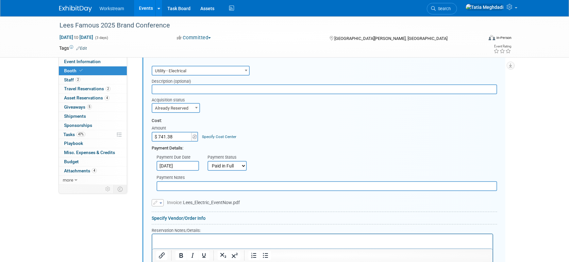
click at [201, 202] on span "Invoice: Lees_Electric_EventNow.pdf" at bounding box center [203, 202] width 73 height 5
click at [221, 201] on span "Invoice: Lees_Electric_EventNow.pdf" at bounding box center [203, 202] width 73 height 5
click at [216, 204] on span "Invoice: Lees_Electric_EventNow.pdf" at bounding box center [203, 202] width 73 height 5
click at [161, 202] on span "button" at bounding box center [160, 202] width 3 height 1
click at [192, 220] on link "Remove attachment" at bounding box center [184, 221] width 65 height 9
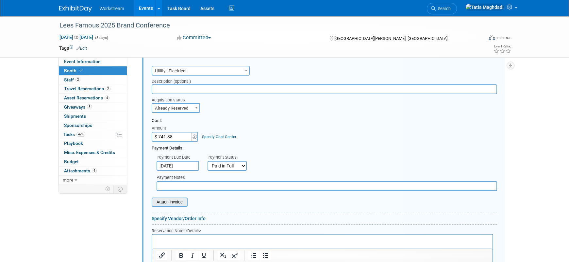
click at [174, 201] on input "file" at bounding box center [148, 202] width 78 height 8
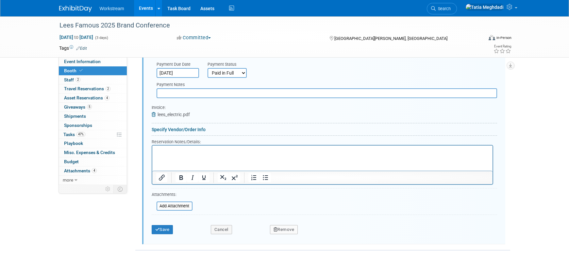
scroll to position [289, 0]
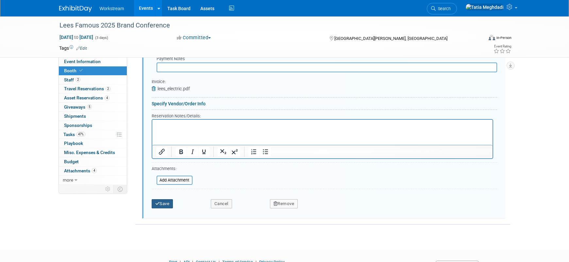
click at [158, 205] on icon "submit" at bounding box center [157, 203] width 5 height 4
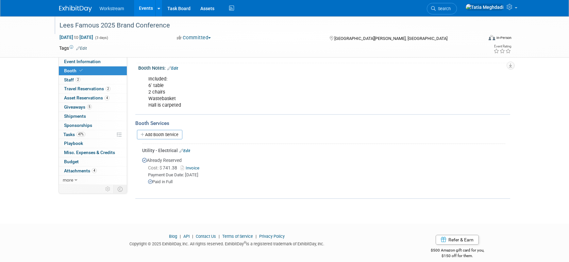
scroll to position [83, 0]
click at [71, 61] on span "Event Information" at bounding box center [82, 61] width 37 height 5
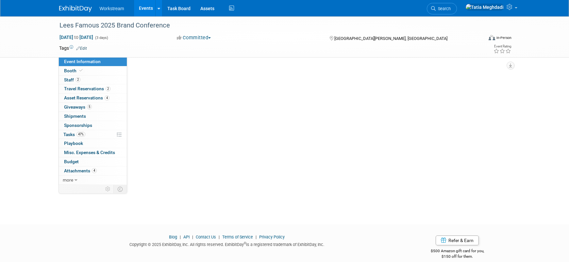
scroll to position [0, 0]
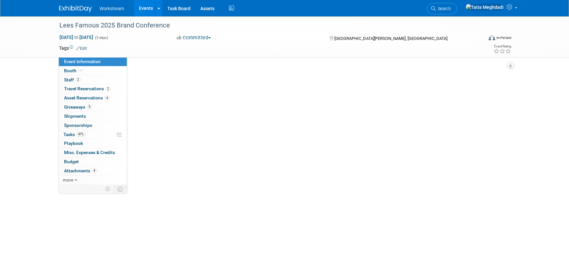
select select "Franchisor"
select select "Restaurant"
select select "No"
select select "[PERSON_NAME]"
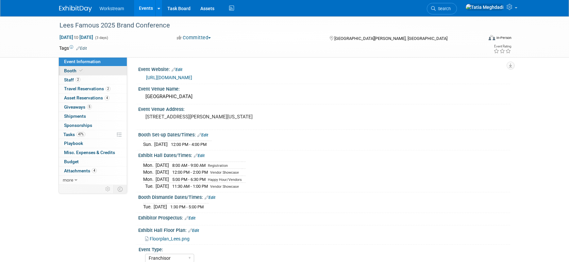
click at [71, 69] on span "Booth" at bounding box center [74, 70] width 20 height 5
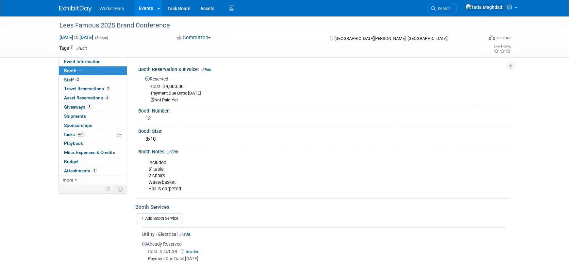
click at [174, 151] on link "Edit" at bounding box center [172, 152] width 11 height 5
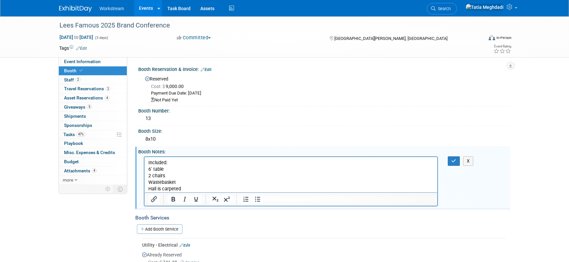
click at [190, 188] on p "Included: 6' table 2 chairs Wastebasket Hall is carpeted" at bounding box center [291, 175] width 286 height 33
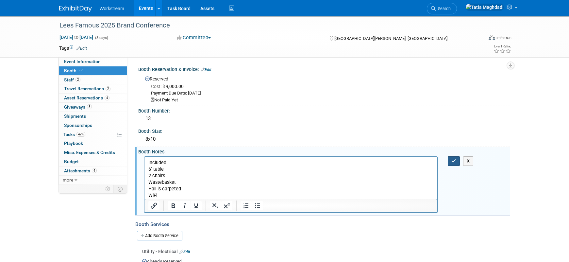
drag, startPoint x: 455, startPoint y: 161, endPoint x: 459, endPoint y: 163, distance: 4.2
click at [455, 161] on icon "button" at bounding box center [453, 160] width 5 height 5
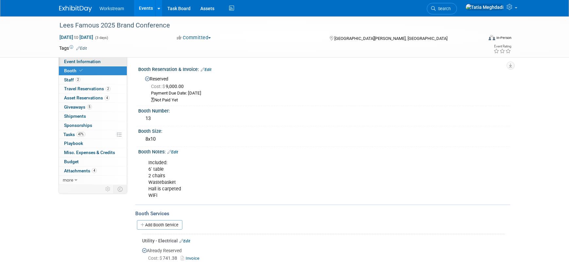
click at [72, 59] on span "Event Information" at bounding box center [82, 61] width 37 height 5
select select "Franchisor"
select select "Restaurant"
select select "No"
select select "[PERSON_NAME]"
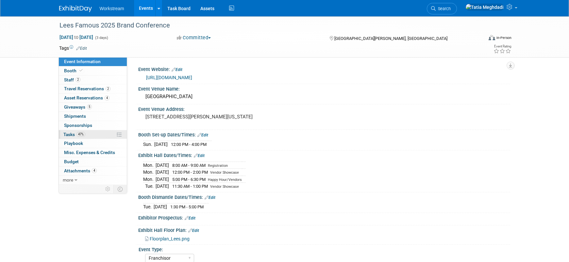
click at [70, 134] on span "Tasks 47%" at bounding box center [74, 134] width 22 height 5
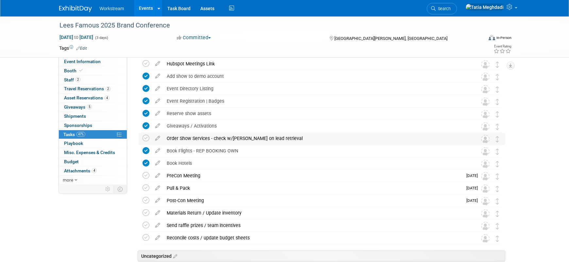
scroll to position [63, 0]
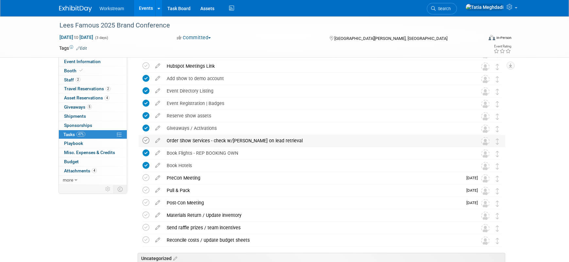
click at [145, 140] on icon at bounding box center [145, 140] width 7 height 7
click at [291, 138] on div "Order Show Services - check w/Xavier on lead retrieval" at bounding box center [315, 140] width 305 height 11
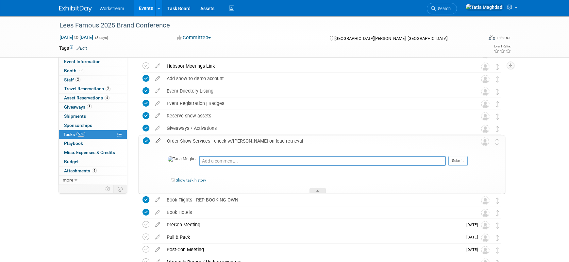
click at [158, 141] on icon at bounding box center [157, 139] width 11 height 8
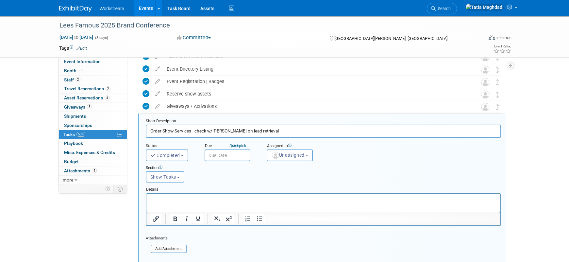
scroll to position [103, 0]
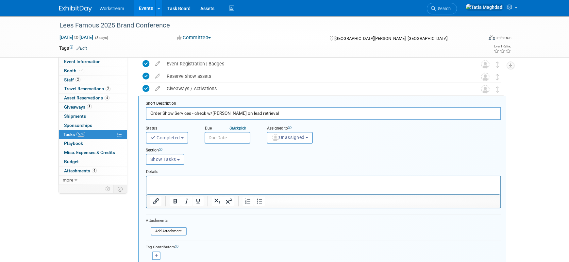
drag, startPoint x: 192, startPoint y: 114, endPoint x: 272, endPoint y: 113, distance: 79.4
click at [272, 113] on input "Order Show Services - check w/Xavier on lead retrieval" at bounding box center [323, 113] width 355 height 13
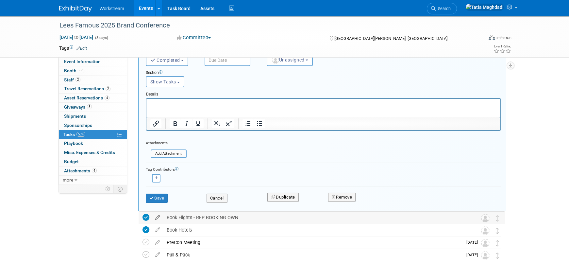
scroll to position [185, 0]
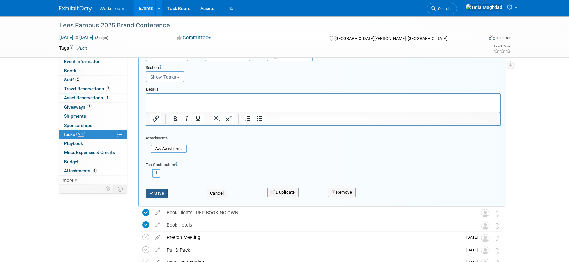
type input "Order Show Services"
click at [155, 194] on button "Save" at bounding box center [157, 193] width 22 height 9
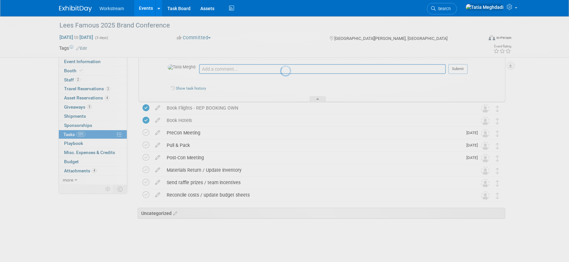
scroll to position [155, 0]
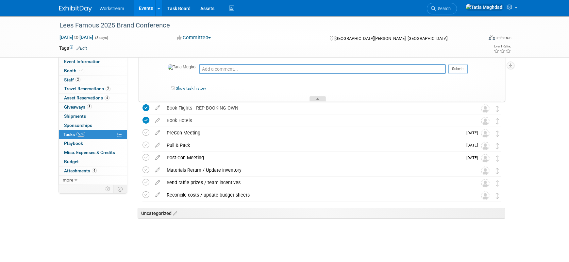
click at [316, 97] on div at bounding box center [317, 99] width 16 height 6
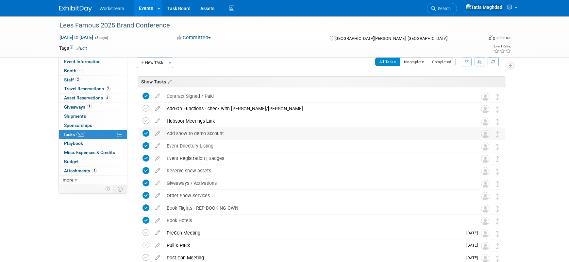
scroll to position [0, 0]
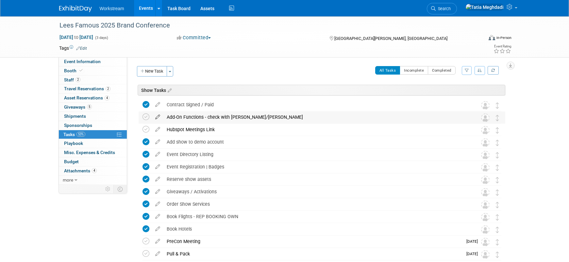
click at [159, 116] on icon at bounding box center [157, 115] width 11 height 8
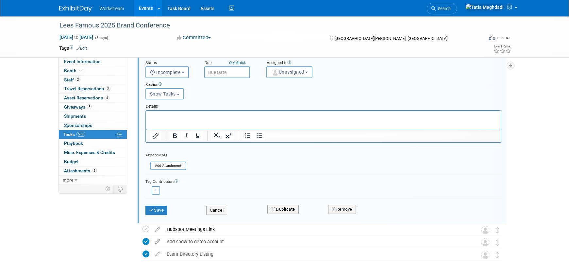
scroll to position [104, 0]
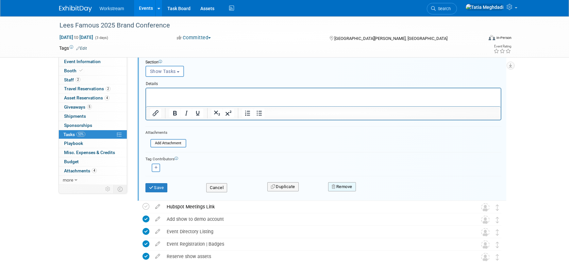
click at [344, 185] on button "Remove" at bounding box center [342, 186] width 28 height 9
drag, startPoint x: 378, startPoint y: 192, endPoint x: 359, endPoint y: 185, distance: 19.7
click at [378, 192] on link "Yes" at bounding box center [378, 192] width 19 height 10
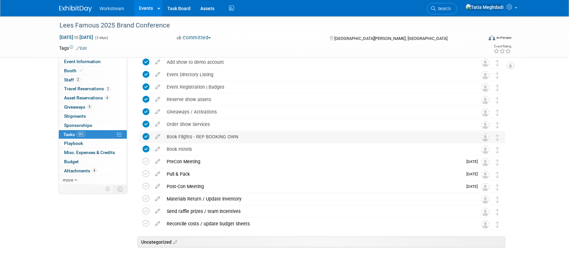
scroll to position [0, 0]
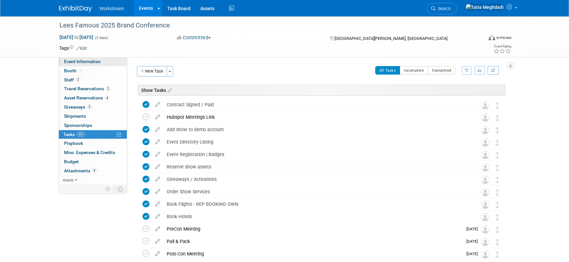
click at [65, 61] on span "Event Information" at bounding box center [82, 61] width 37 height 5
select select "Franchisor"
select select "Restaurant"
select select "No"
select select "[PERSON_NAME]"
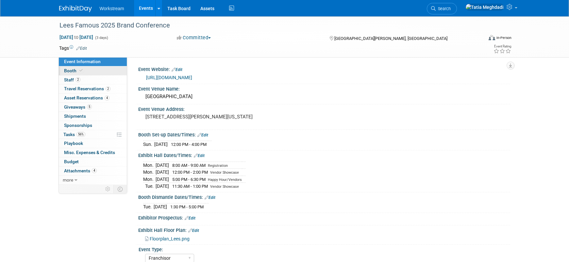
click at [66, 69] on span "Booth" at bounding box center [74, 70] width 20 height 5
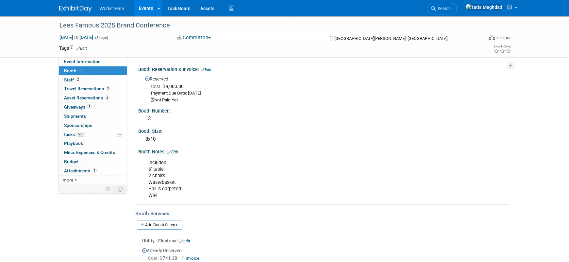
click at [208, 68] on link "Edit" at bounding box center [206, 69] width 11 height 5
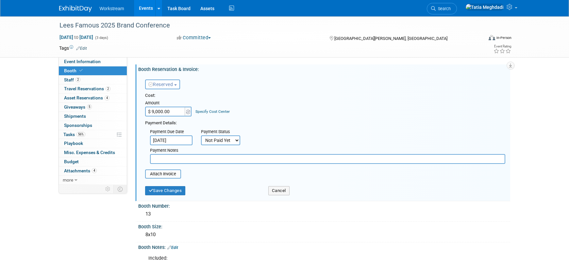
click at [215, 140] on select "Not Paid Yet Partially Paid Paid in Full" at bounding box center [220, 140] width 39 height 10
select select "1"
click at [201, 135] on select "Not Paid Yet Partially Paid Paid in Full" at bounding box center [220, 140] width 39 height 10
click at [173, 190] on button "Save Changes" at bounding box center [165, 190] width 41 height 9
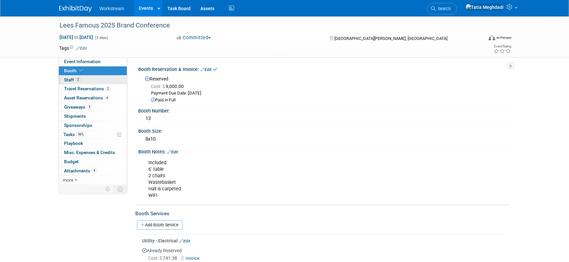
click at [66, 78] on span "Staff 2" at bounding box center [72, 79] width 16 height 5
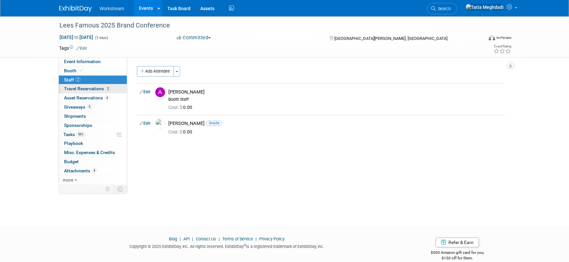
click at [76, 89] on span "Travel Reservations 2" at bounding box center [87, 88] width 46 height 5
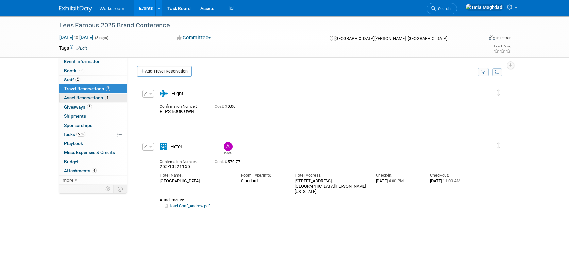
click at [74, 96] on span "Asset Reservations 4" at bounding box center [86, 97] width 45 height 5
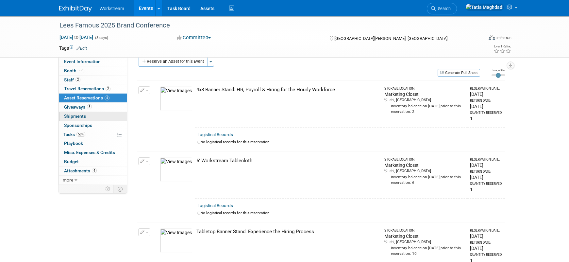
scroll to position [7, 0]
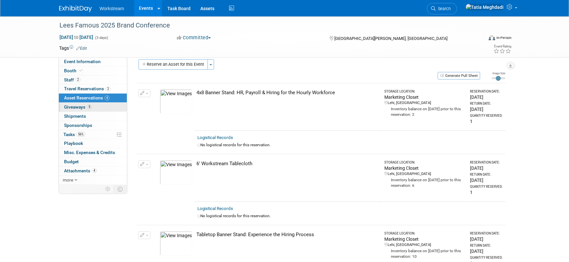
click at [75, 106] on span "Giveaways 5" at bounding box center [78, 106] width 28 height 5
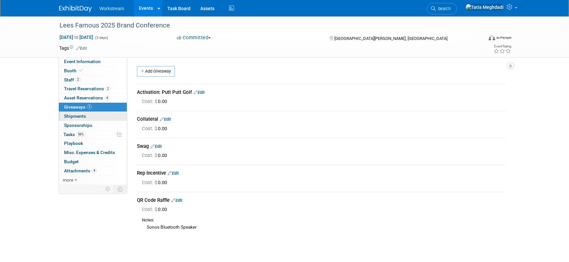
click at [70, 115] on span "Shipments 0" at bounding box center [75, 115] width 22 height 5
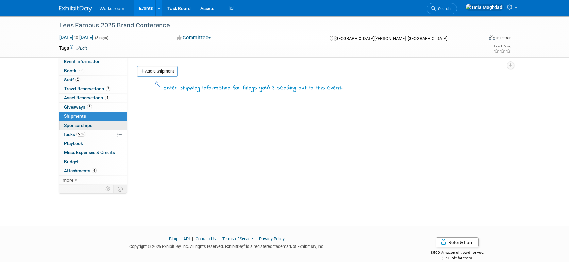
click at [77, 125] on span "Sponsorships 0" at bounding box center [78, 125] width 28 height 5
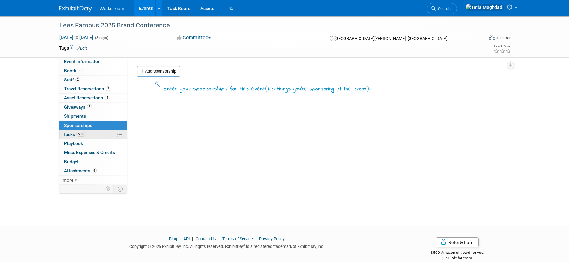
click at [72, 134] on span "Tasks 56%" at bounding box center [74, 134] width 22 height 5
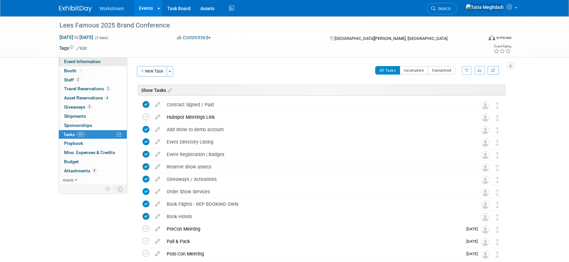
click at [72, 62] on span "Event Information" at bounding box center [82, 61] width 37 height 5
select select "Franchisor"
select select "Restaurant"
select select "No"
select select "[PERSON_NAME]"
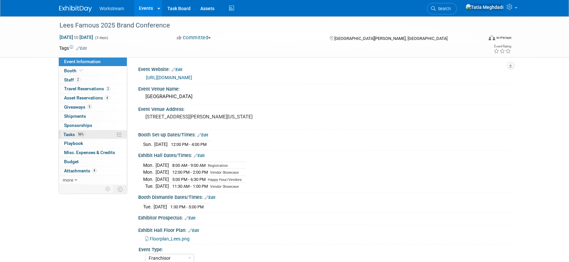
click at [72, 132] on span "Tasks 56%" at bounding box center [74, 134] width 22 height 5
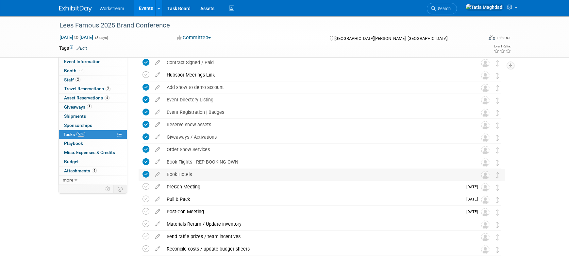
scroll to position [48, 0]
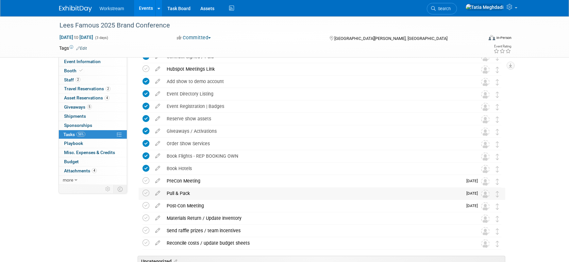
click at [470, 194] on span "Sep 19" at bounding box center [473, 193] width 15 height 5
click at [156, 192] on icon at bounding box center [157, 192] width 11 height 8
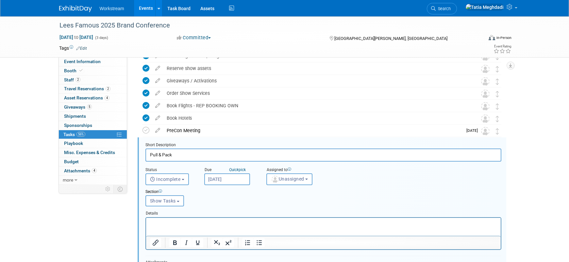
scroll to position [140, 0]
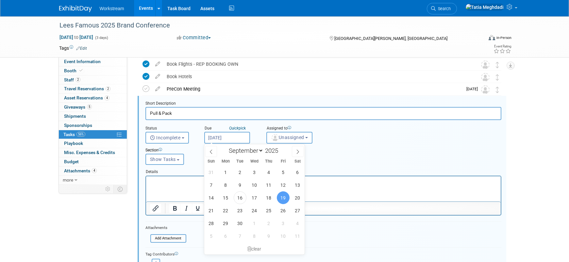
click at [223, 138] on input "Sep 19, 2025" at bounding box center [227, 138] width 46 height 12
drag, startPoint x: 252, startPoint y: 196, endPoint x: 108, endPoint y: 19, distance: 228.3
click at [252, 196] on span "17" at bounding box center [254, 197] width 13 height 13
type input "Sep 17, 2025"
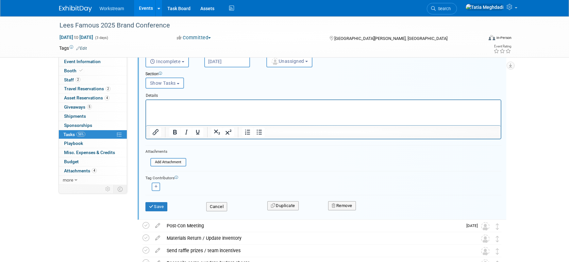
scroll to position [284, 0]
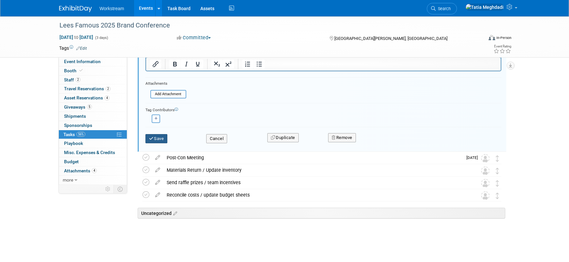
click at [163, 139] on button "Save" at bounding box center [156, 138] width 22 height 9
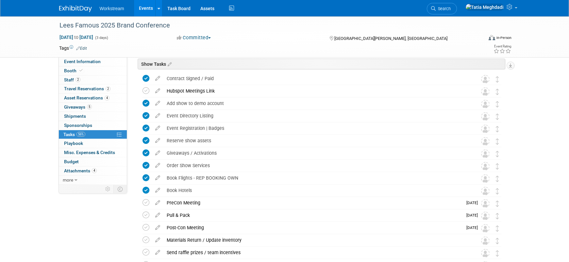
scroll to position [0, 0]
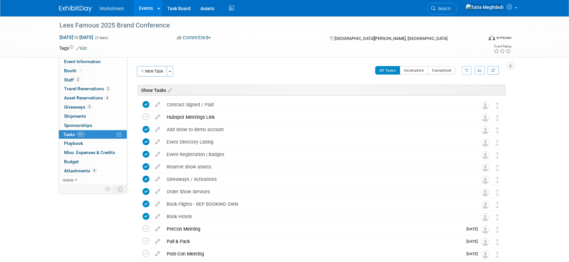
click at [144, 9] on link "Events" at bounding box center [146, 8] width 24 height 16
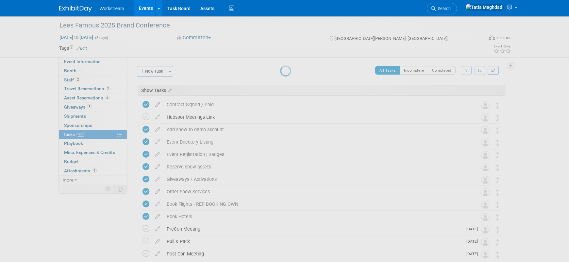
drag, startPoint x: 77, startPoint y: 88, endPoint x: 72, endPoint y: 92, distance: 7.2
click at [280, 88] on div at bounding box center [284, 131] width 9 height 262
click at [280, 87] on div at bounding box center [284, 131] width 9 height 262
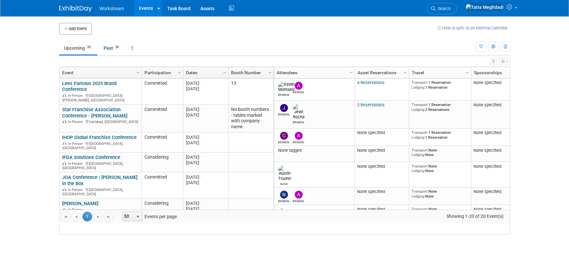
click at [148, 11] on link "Events" at bounding box center [146, 8] width 24 height 16
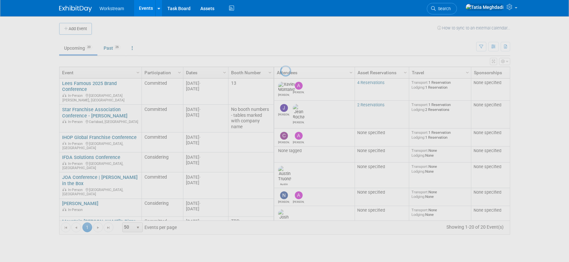
click at [280, 106] on div at bounding box center [284, 131] width 9 height 262
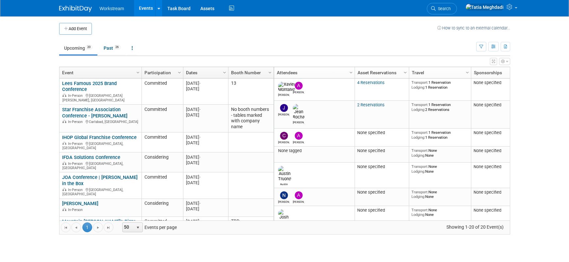
click at [71, 110] on link "Star Franchise Association Conference - [PERSON_NAME]" at bounding box center [94, 113] width 65 height 12
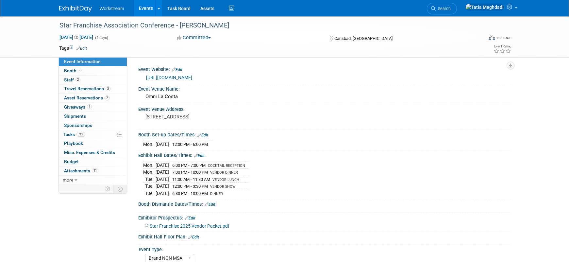
select select "Brand NON MSA"
select select "Restaurant"
select select "No"
select select "Tatia Meghdadi"
click at [73, 88] on span "Travel Reservations 3" at bounding box center [87, 88] width 46 height 5
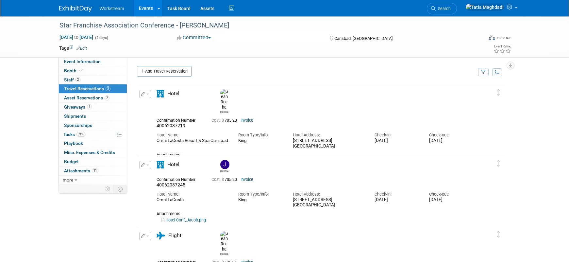
scroll to position [1, 0]
click at [148, 5] on link "Events" at bounding box center [146, 8] width 24 height 16
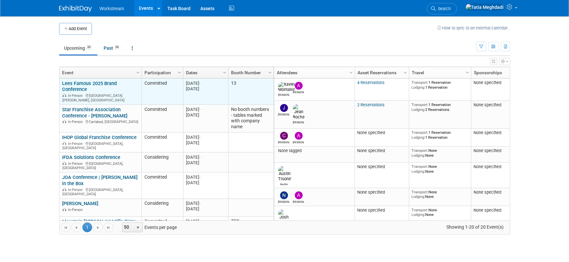
click at [69, 88] on link "Lees Famous 2025 Brand Conference" at bounding box center [89, 86] width 55 height 12
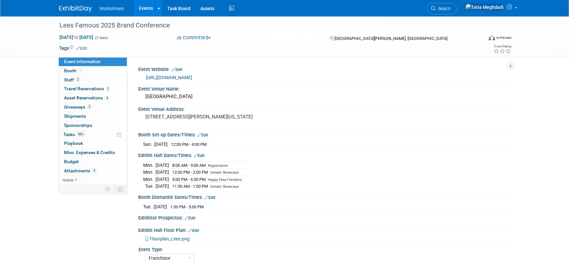
select select "Franchisor"
select select "Restaurant"
select select "No"
select select "[PERSON_NAME]"
click at [144, 7] on link "Events" at bounding box center [146, 8] width 24 height 16
